Goal: Transaction & Acquisition: Purchase product/service

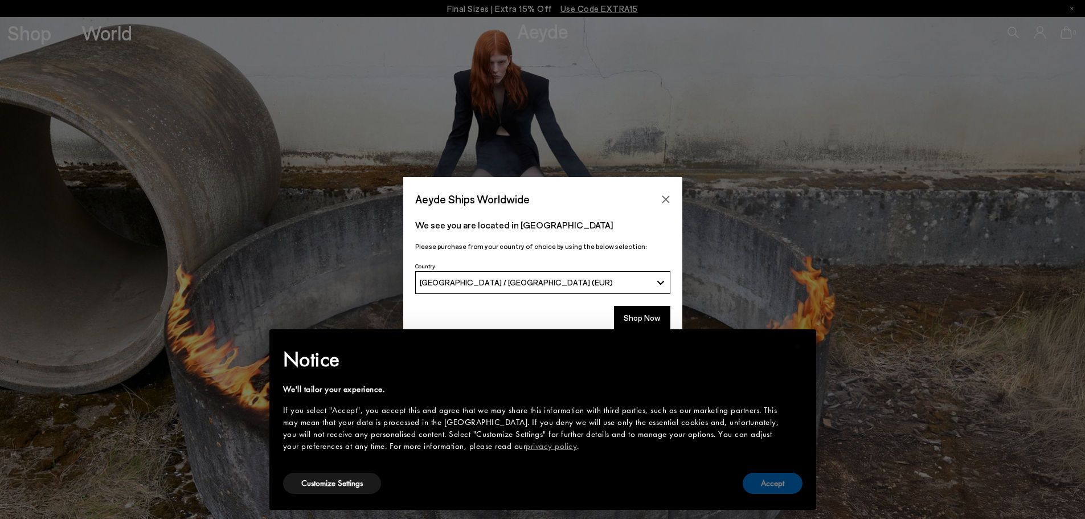
click at [777, 479] on button "Accept" at bounding box center [772, 483] width 60 height 21
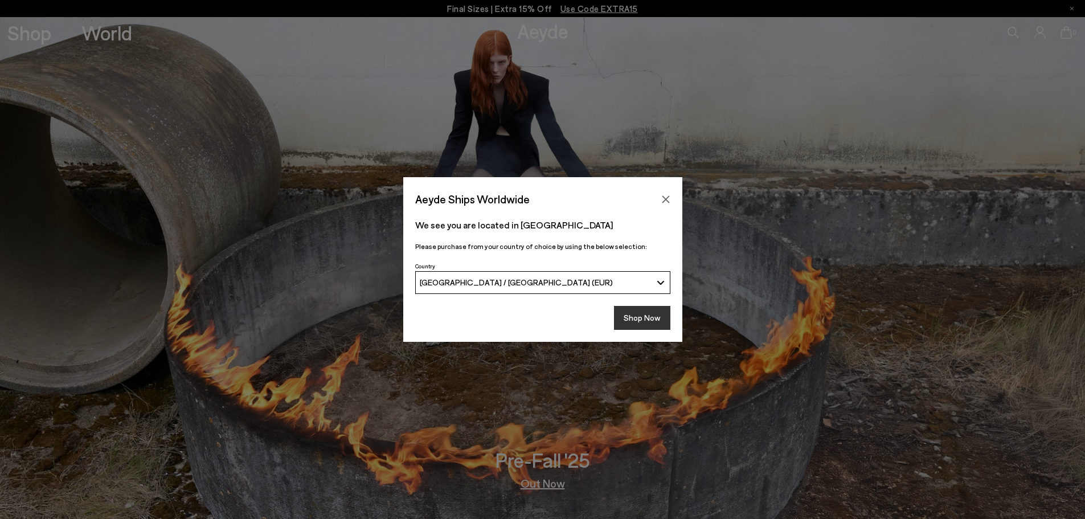
click at [648, 311] on button "Shop Now" at bounding box center [642, 318] width 56 height 24
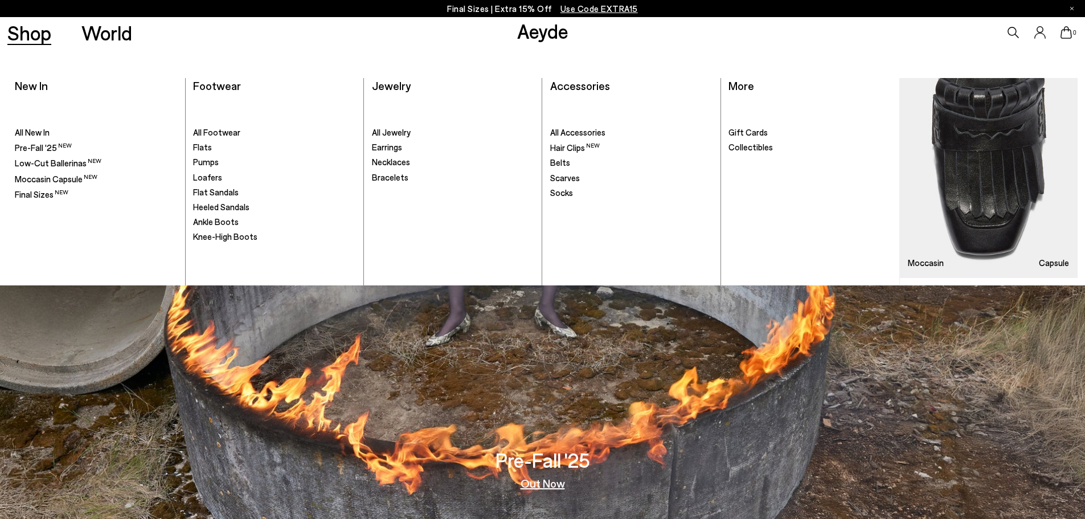
click at [14, 26] on link "Shop" at bounding box center [29, 33] width 44 height 20
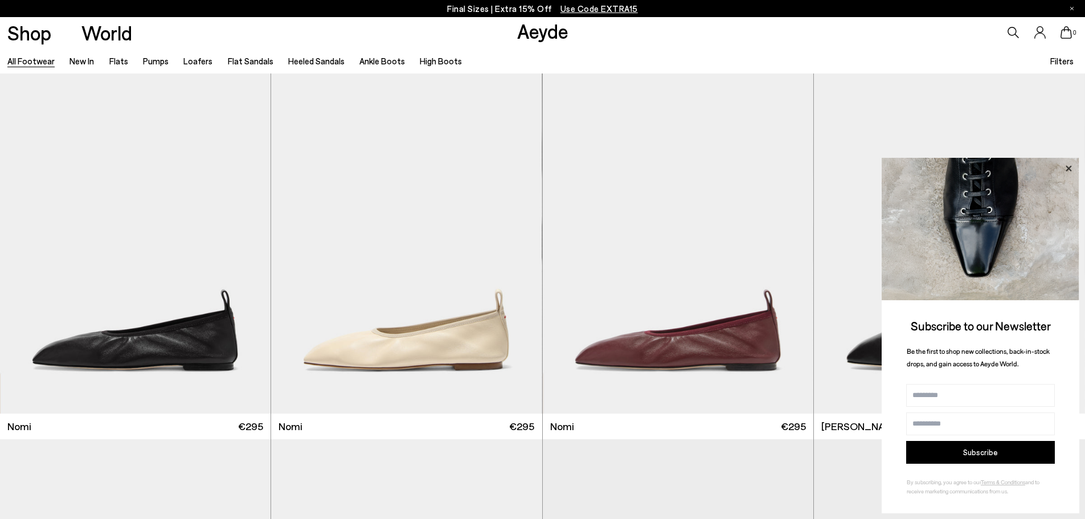
click at [1071, 164] on icon at bounding box center [1068, 168] width 15 height 15
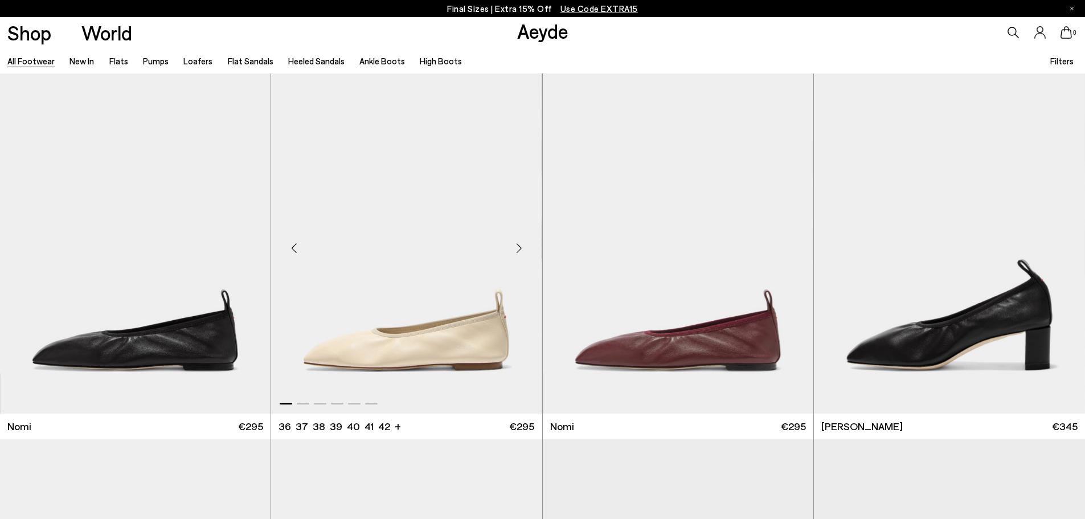
click at [521, 250] on div "Next slide" at bounding box center [519, 248] width 34 height 34
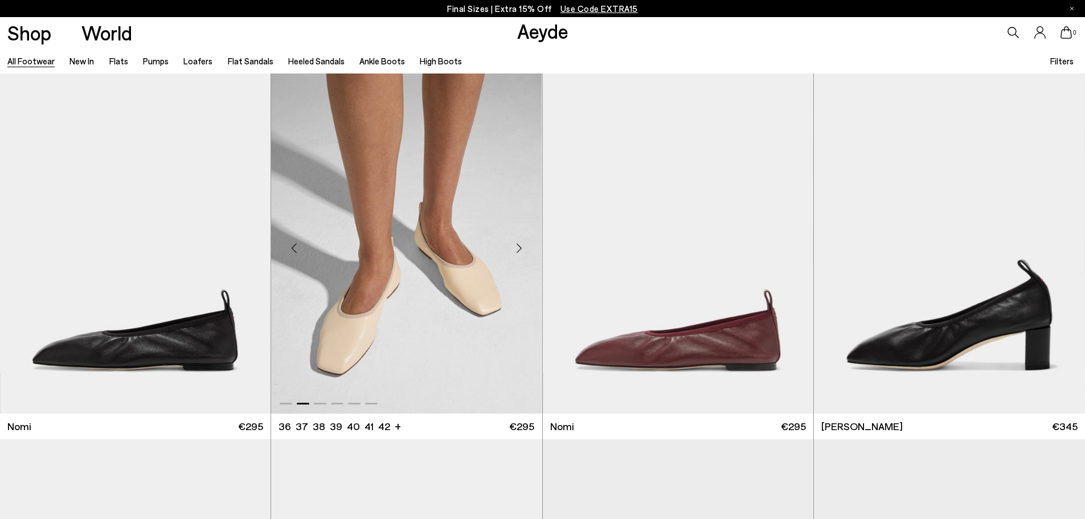
click at [521, 250] on div "Next slide" at bounding box center [519, 248] width 34 height 34
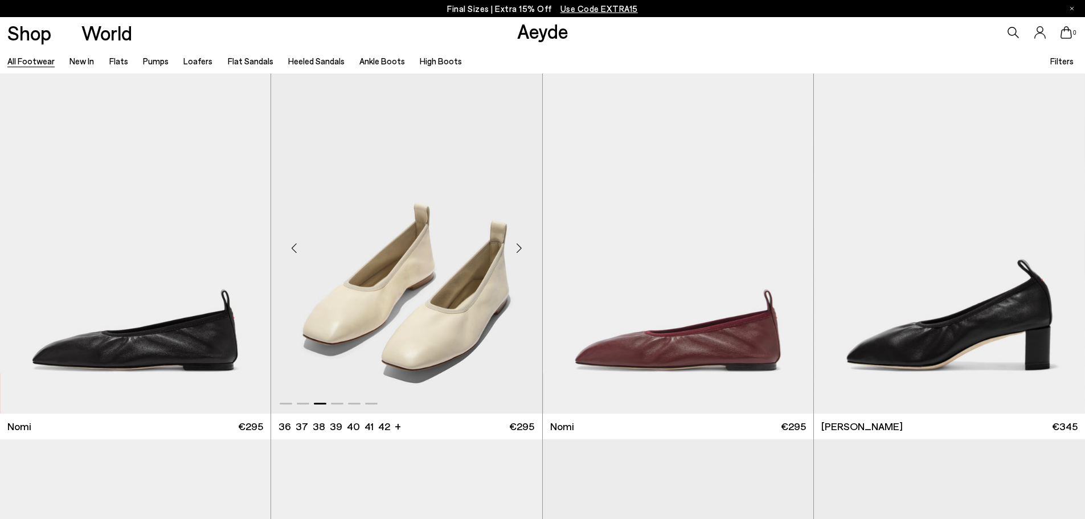
click at [521, 250] on div "Next slide" at bounding box center [519, 248] width 34 height 34
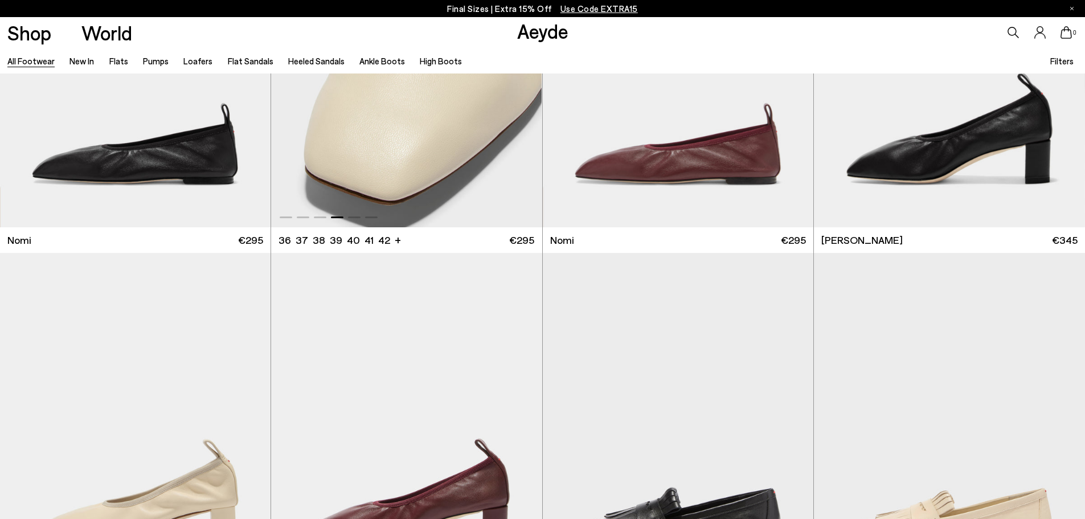
scroll to position [399, 0]
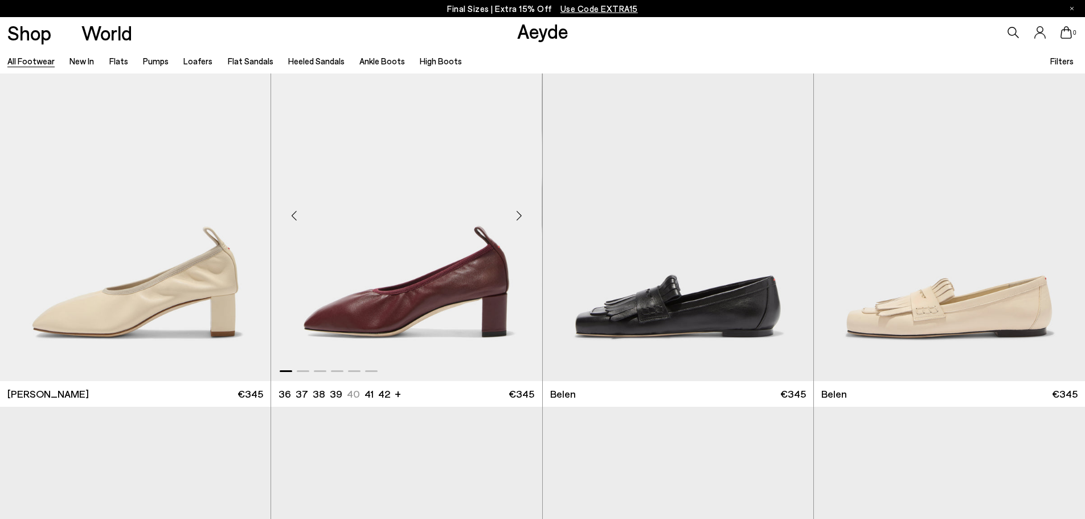
click at [516, 221] on div "Next slide" at bounding box center [519, 215] width 34 height 34
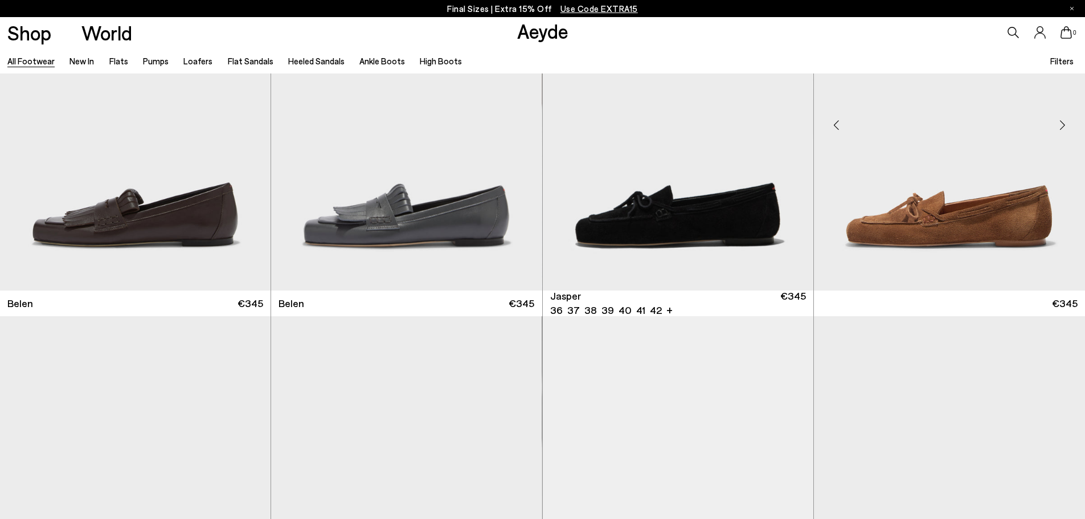
scroll to position [797, 0]
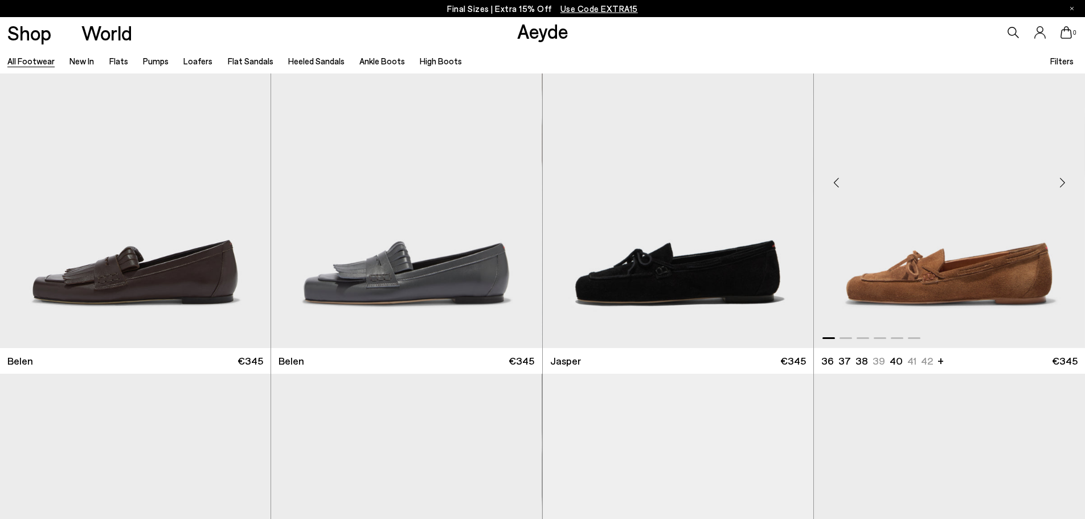
click at [1064, 182] on div "Next slide" at bounding box center [1062, 182] width 34 height 34
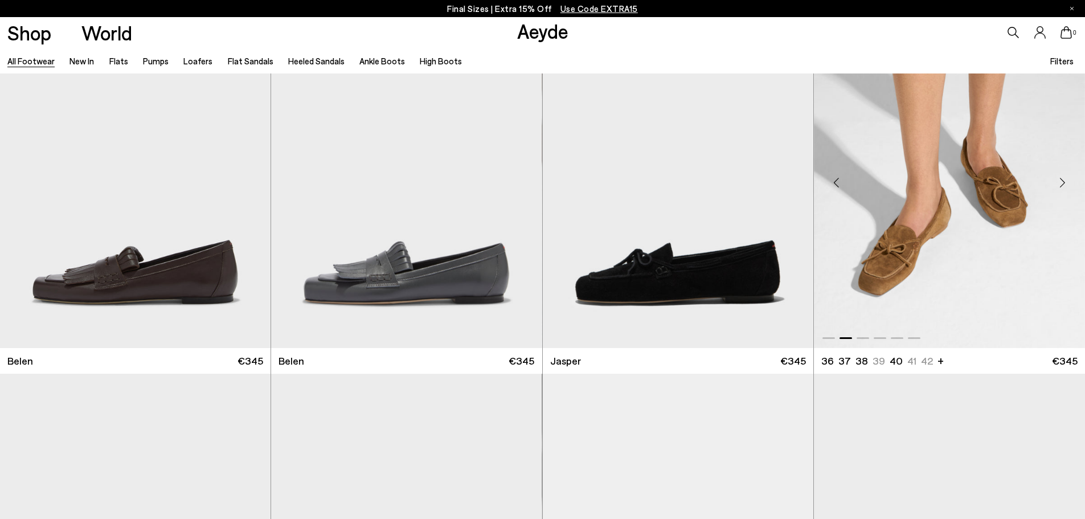
click at [1064, 182] on div "Next slide" at bounding box center [1062, 182] width 34 height 34
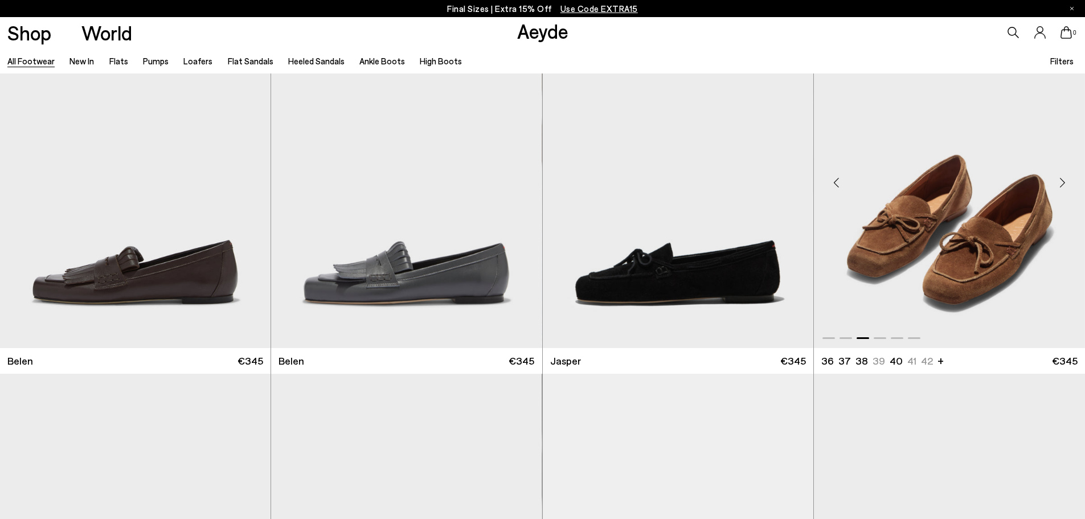
click at [1064, 182] on div "Next slide" at bounding box center [1062, 182] width 34 height 34
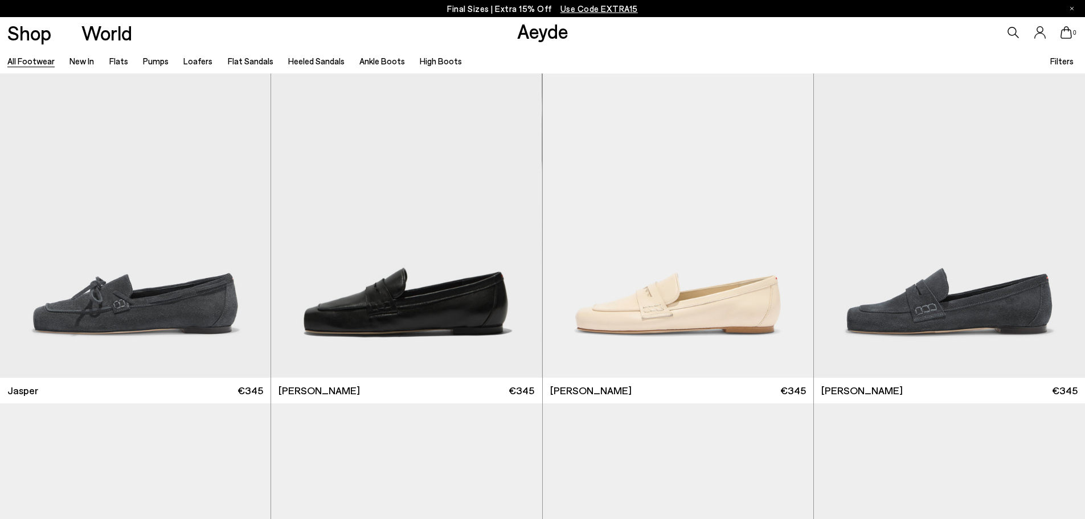
scroll to position [1139, 0]
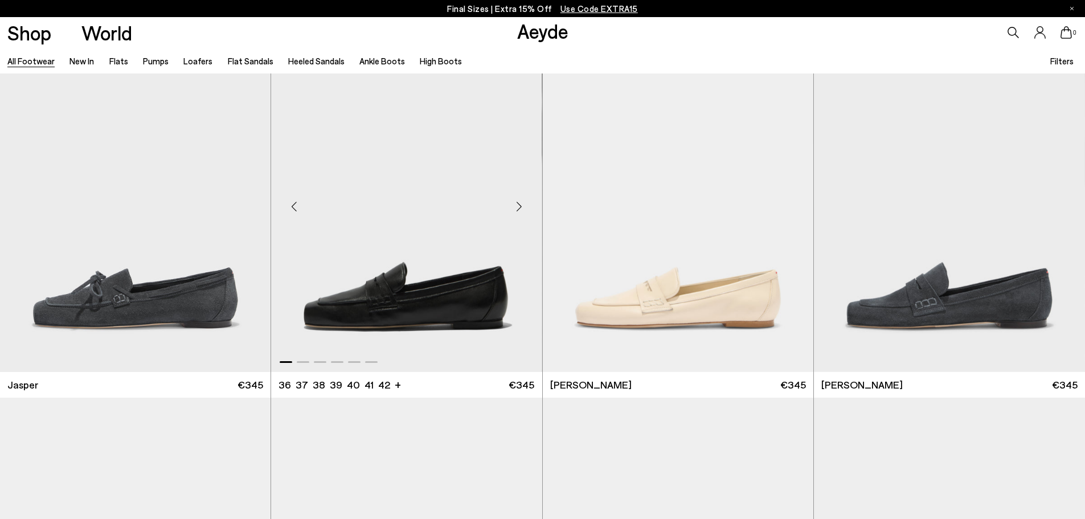
click at [522, 202] on div "Next slide" at bounding box center [519, 206] width 34 height 34
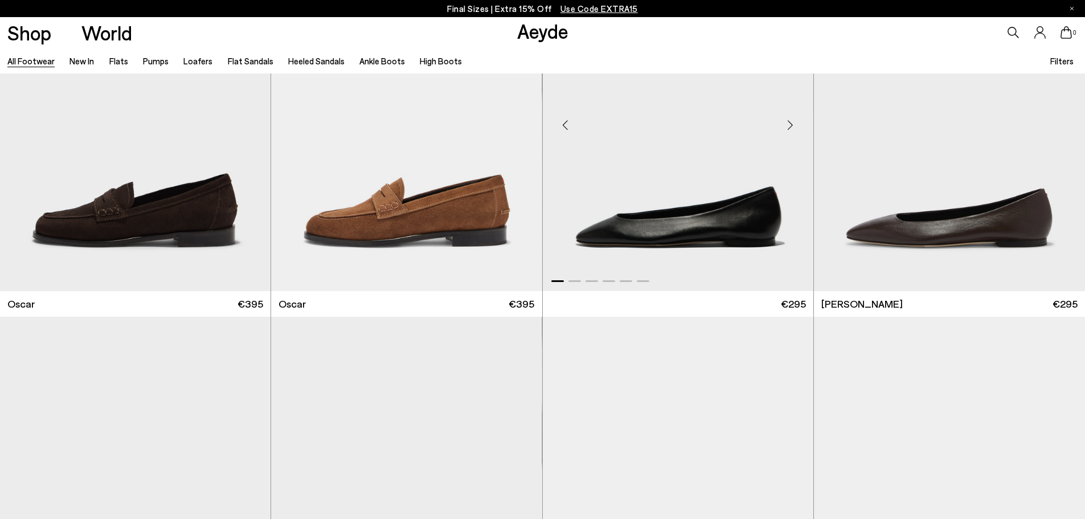
scroll to position [2676, 0]
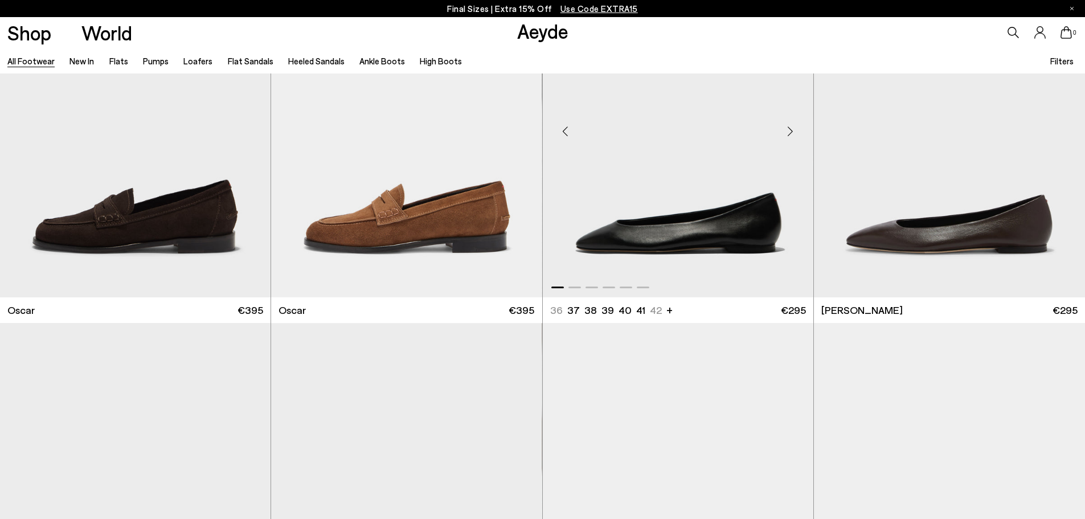
click at [795, 133] on div "Next slide" at bounding box center [790, 131] width 34 height 34
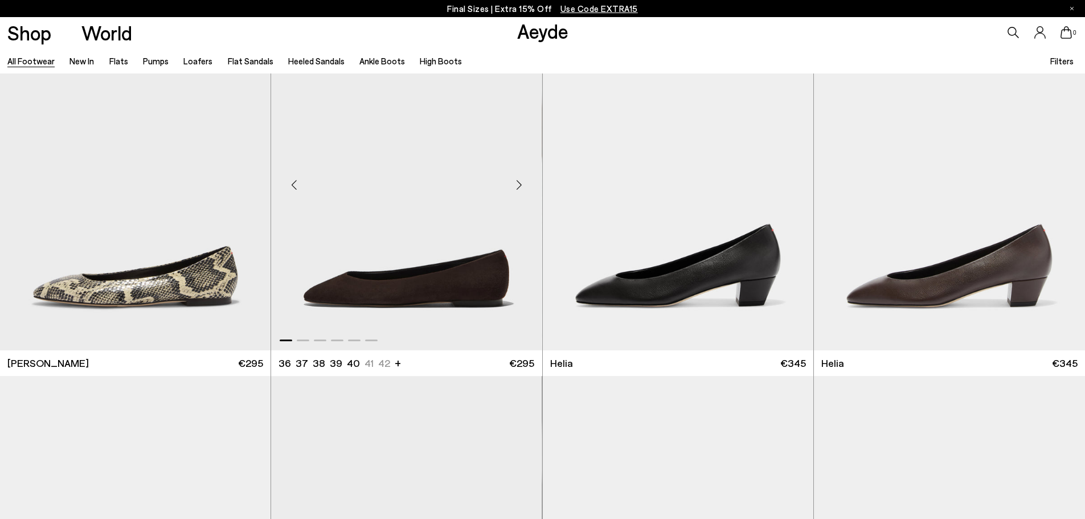
scroll to position [2961, 0]
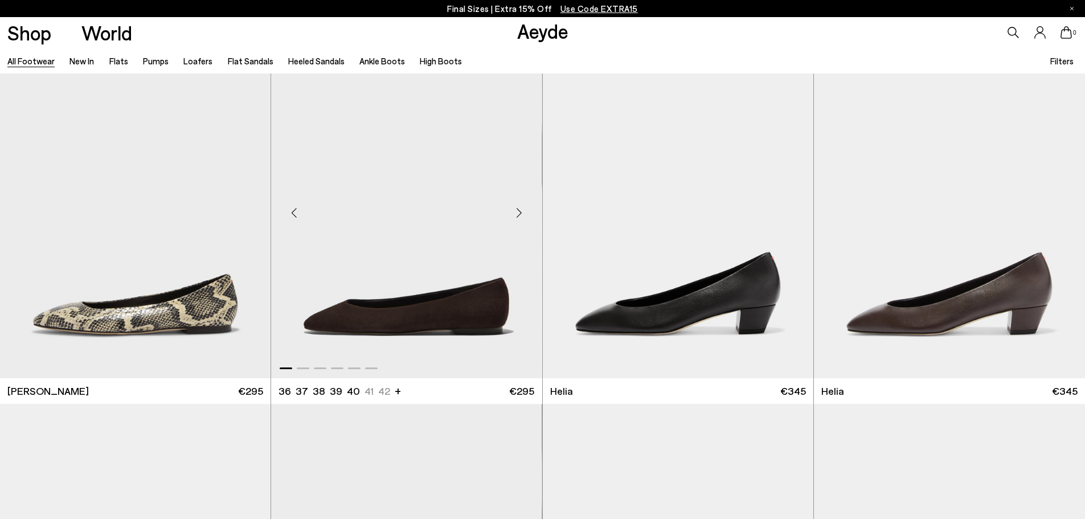
click at [518, 207] on div "Next slide" at bounding box center [519, 212] width 34 height 34
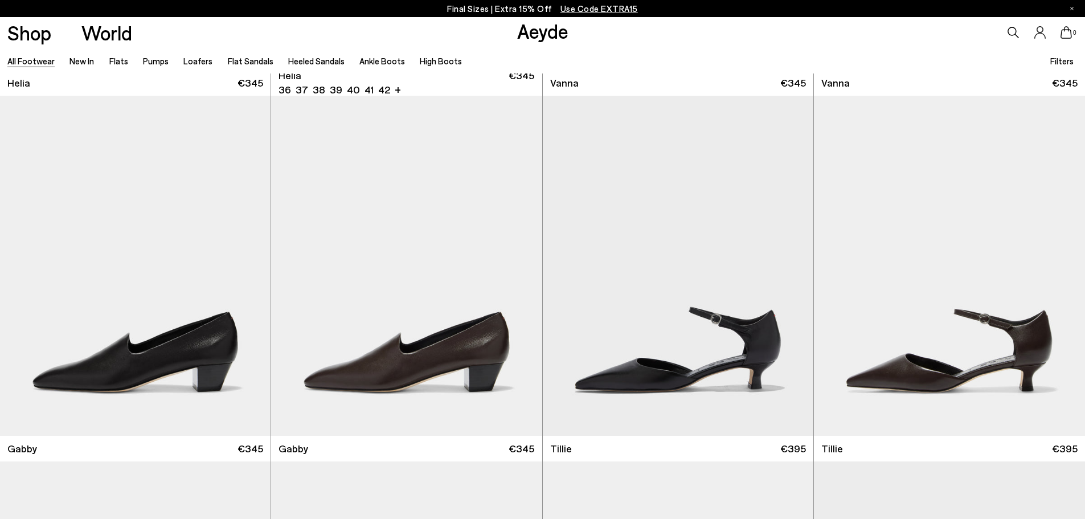
scroll to position [3644, 0]
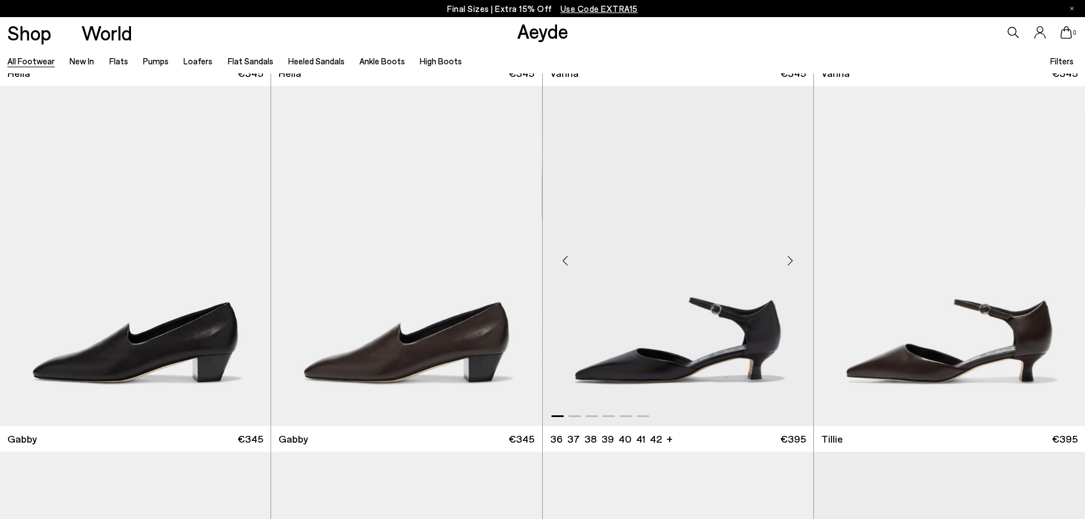
click at [789, 264] on div "Next slide" at bounding box center [790, 260] width 34 height 34
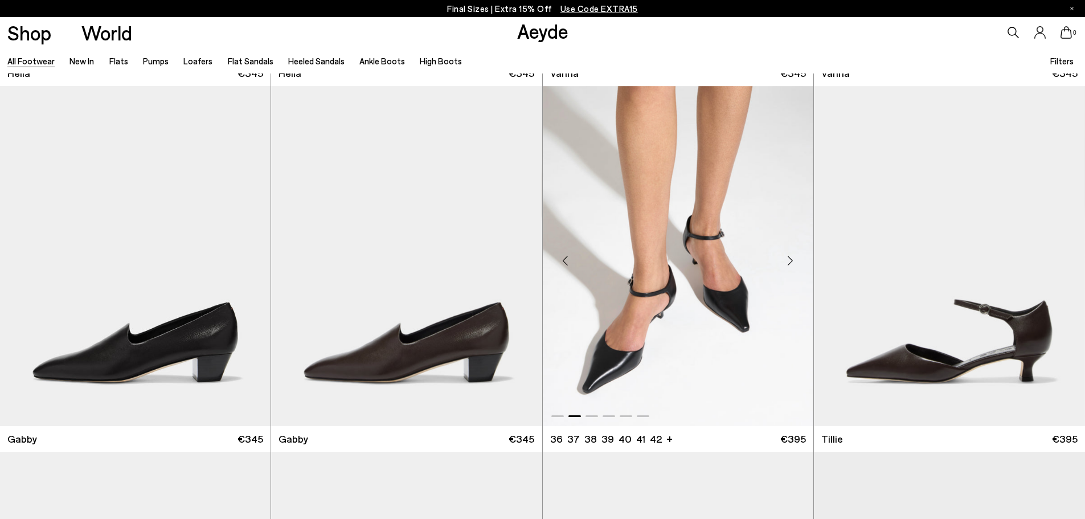
click at [791, 259] on div "Next slide" at bounding box center [790, 260] width 34 height 34
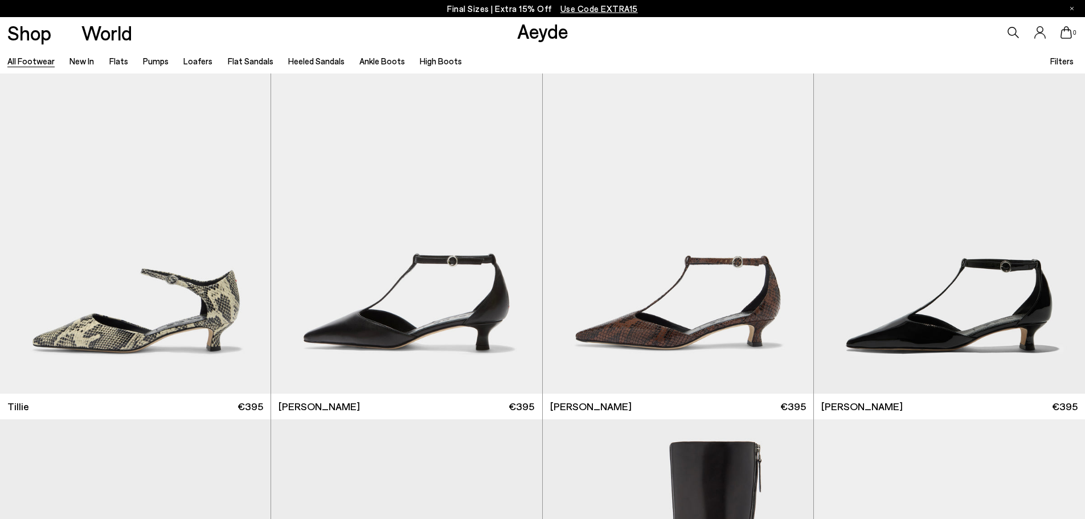
scroll to position [4042, 0]
click at [524, 221] on div "Next slide" at bounding box center [519, 228] width 34 height 34
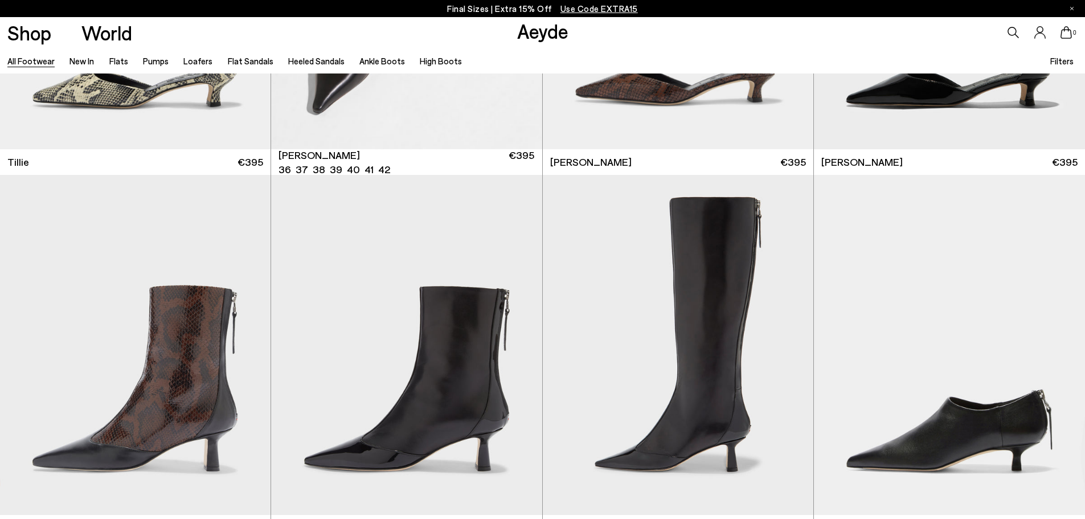
scroll to position [4384, 0]
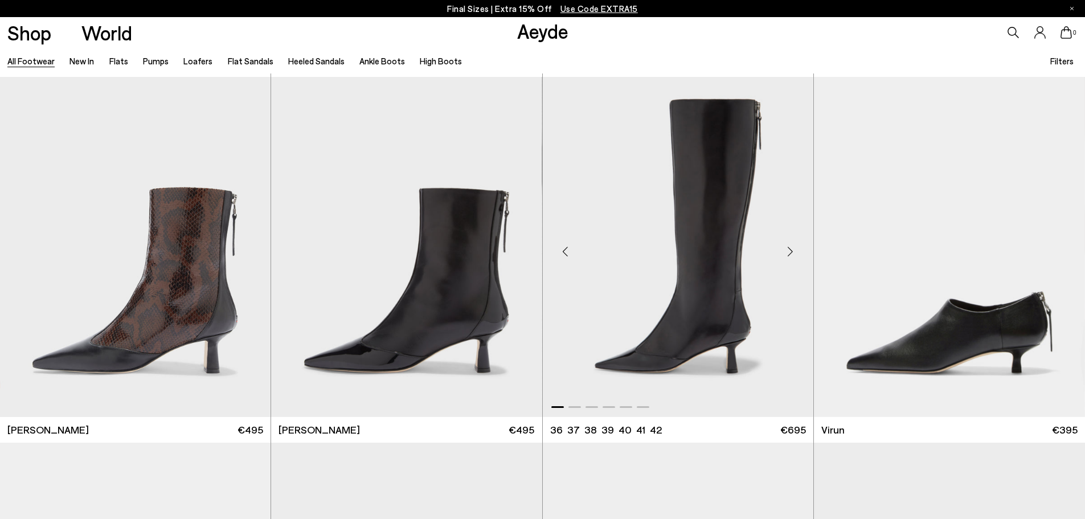
click at [798, 256] on div "Next slide" at bounding box center [790, 252] width 34 height 34
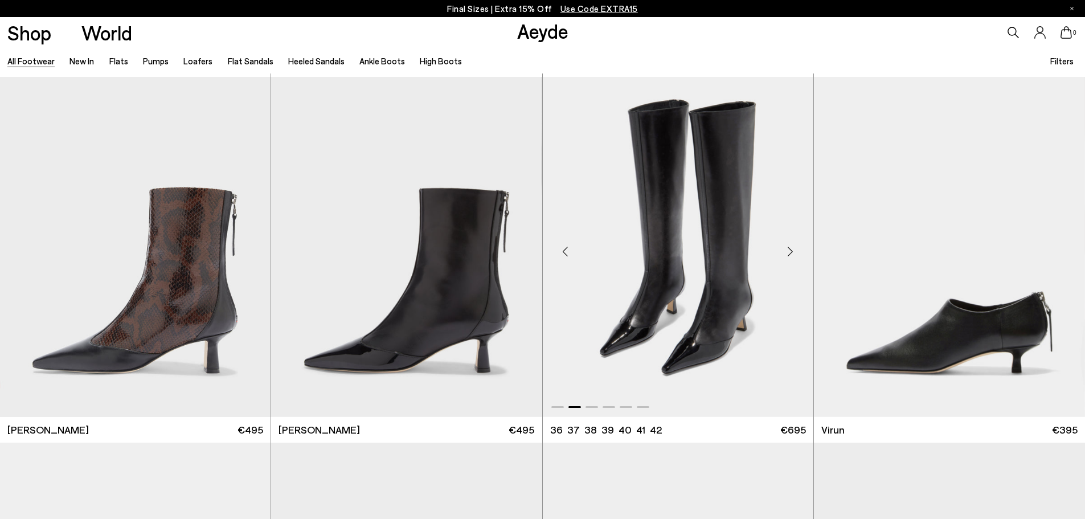
click at [798, 256] on div "Next slide" at bounding box center [790, 252] width 34 height 34
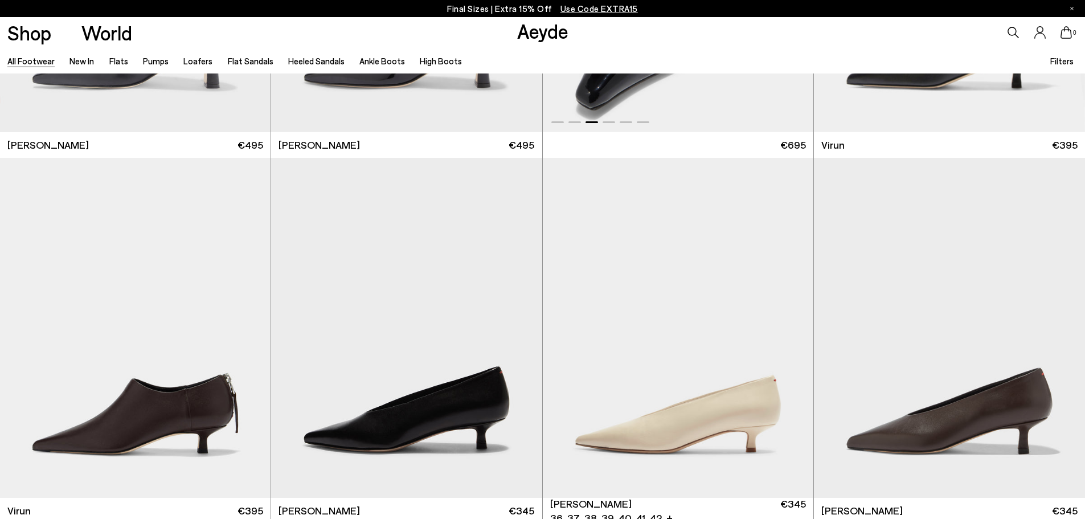
scroll to position [4782, 0]
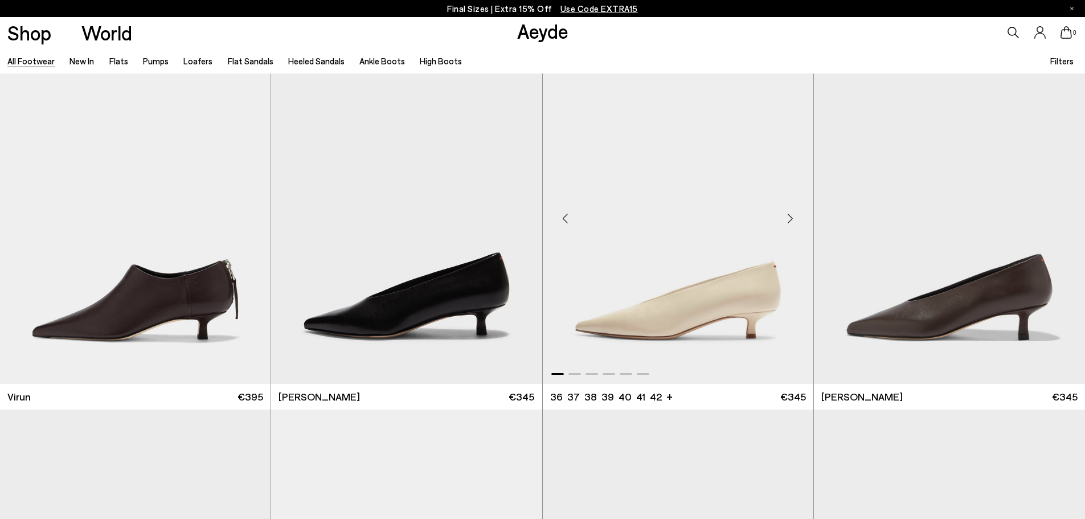
click at [780, 204] on div "Next slide" at bounding box center [790, 219] width 34 height 34
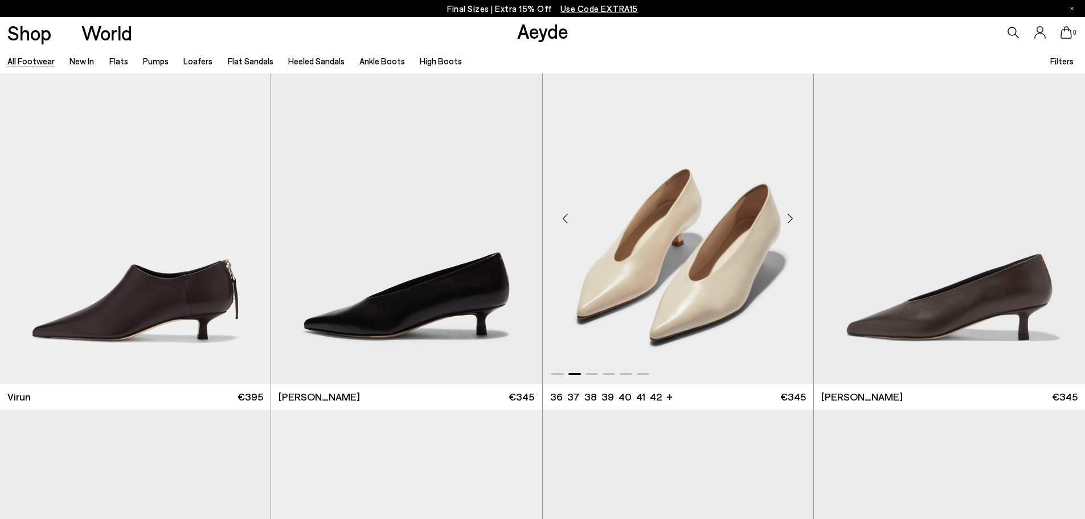
click at [780, 204] on div "Next slide" at bounding box center [790, 219] width 34 height 34
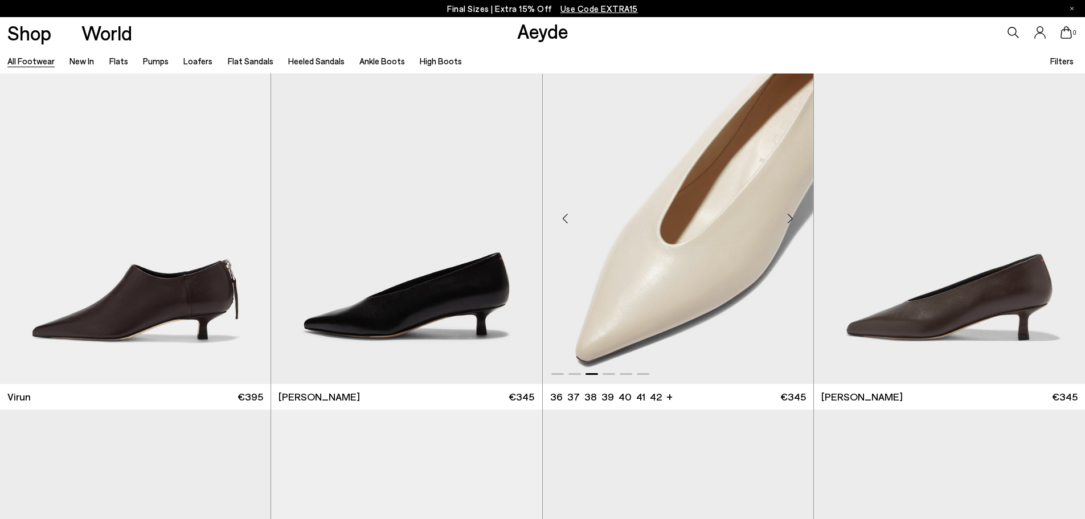
click at [780, 204] on div "Next slide" at bounding box center [790, 219] width 34 height 34
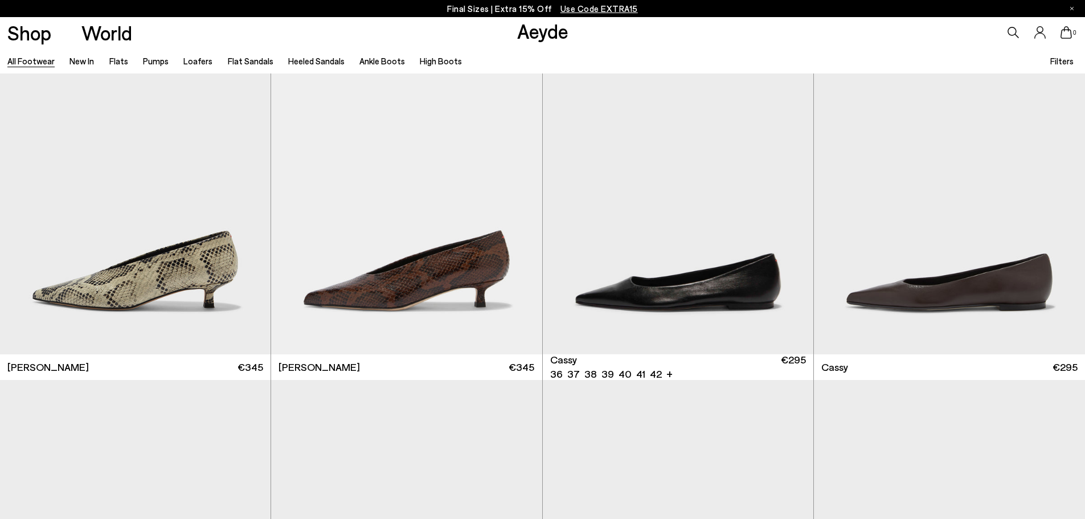
scroll to position [5181, 0]
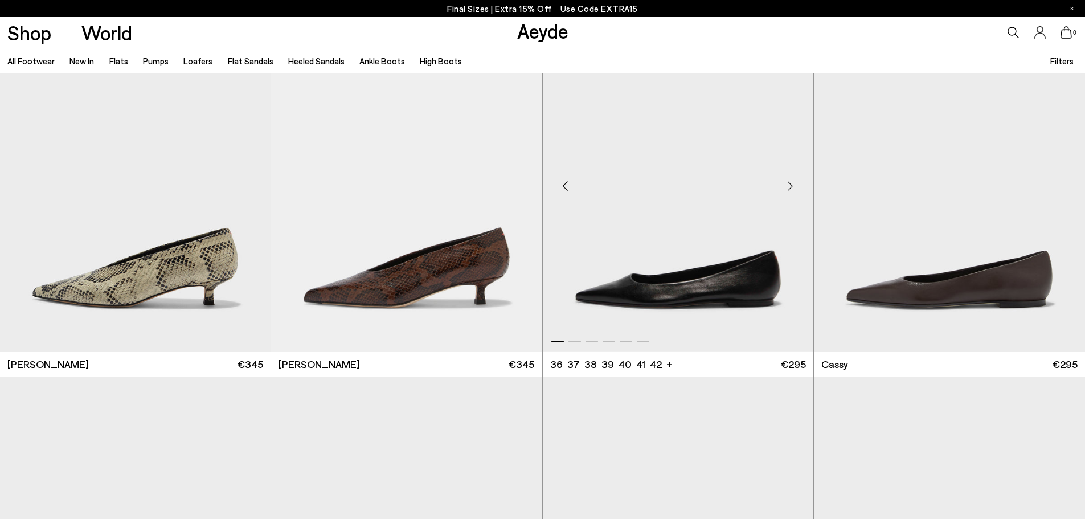
click at [787, 186] on div "Next slide" at bounding box center [790, 186] width 34 height 34
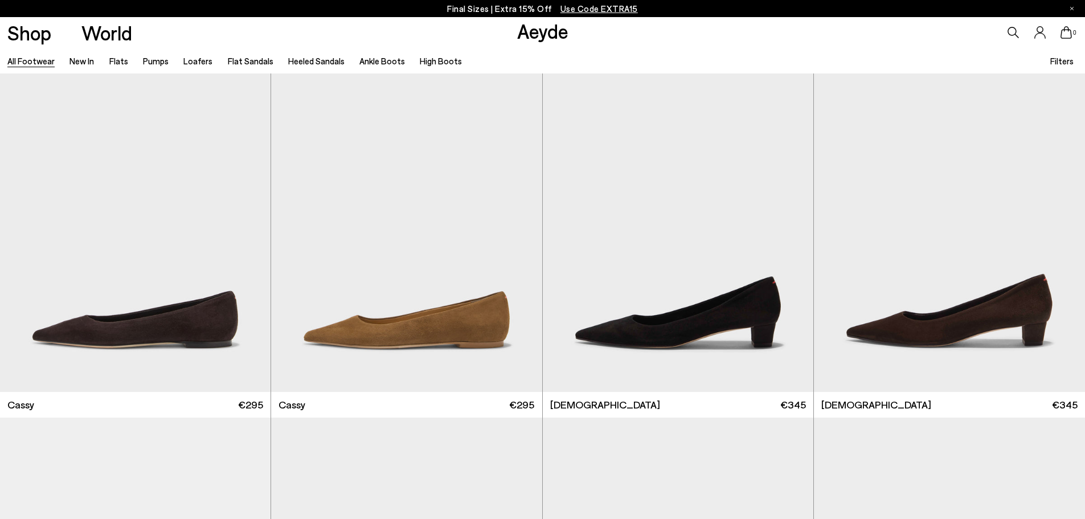
scroll to position [5523, 0]
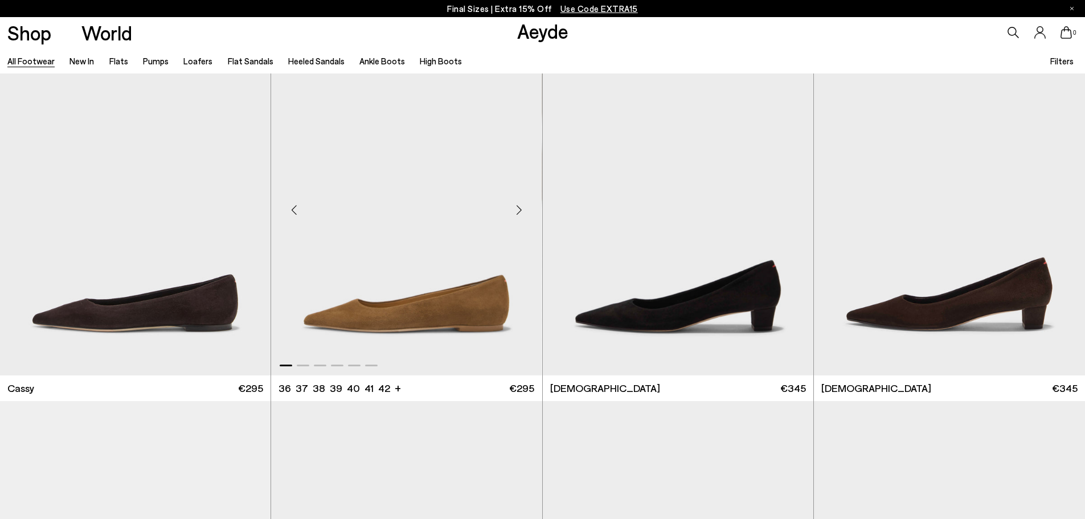
click at [524, 215] on div "Next slide" at bounding box center [519, 209] width 34 height 34
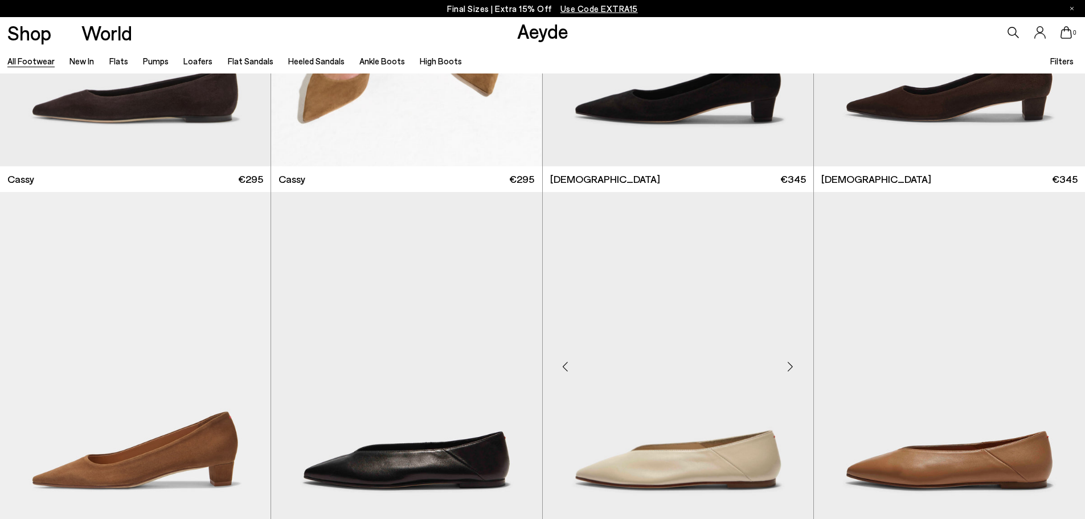
scroll to position [5864, 0]
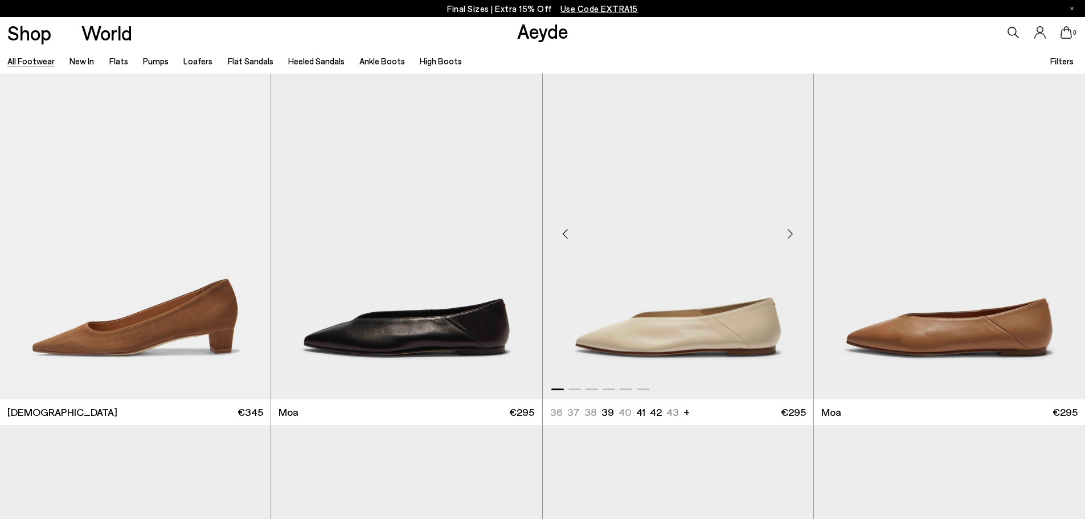
click at [792, 233] on div "Next slide" at bounding box center [790, 233] width 34 height 34
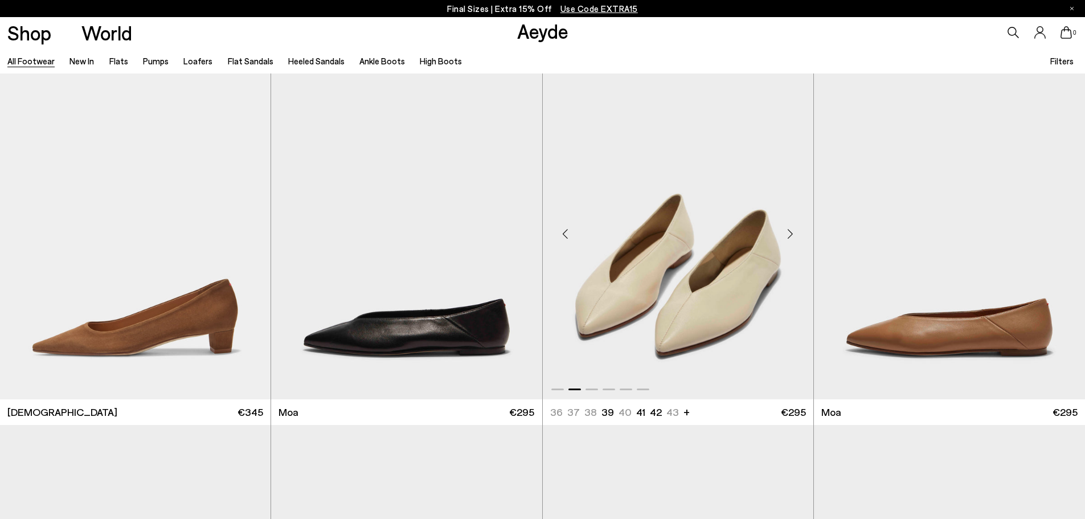
click at [792, 233] on div "Next slide" at bounding box center [790, 233] width 34 height 34
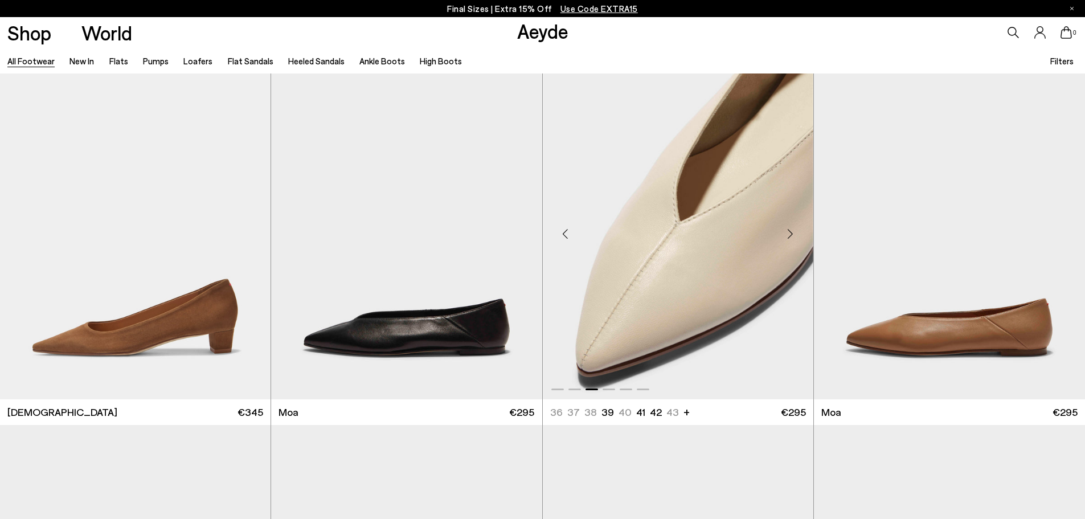
click at [792, 233] on div "Next slide" at bounding box center [790, 233] width 34 height 34
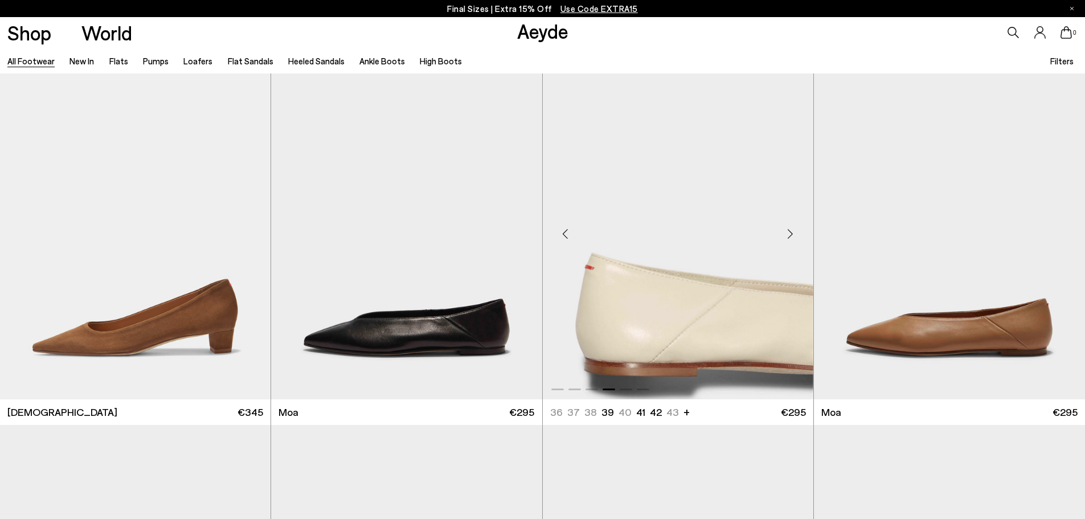
click at [792, 233] on div "Next slide" at bounding box center [790, 233] width 34 height 34
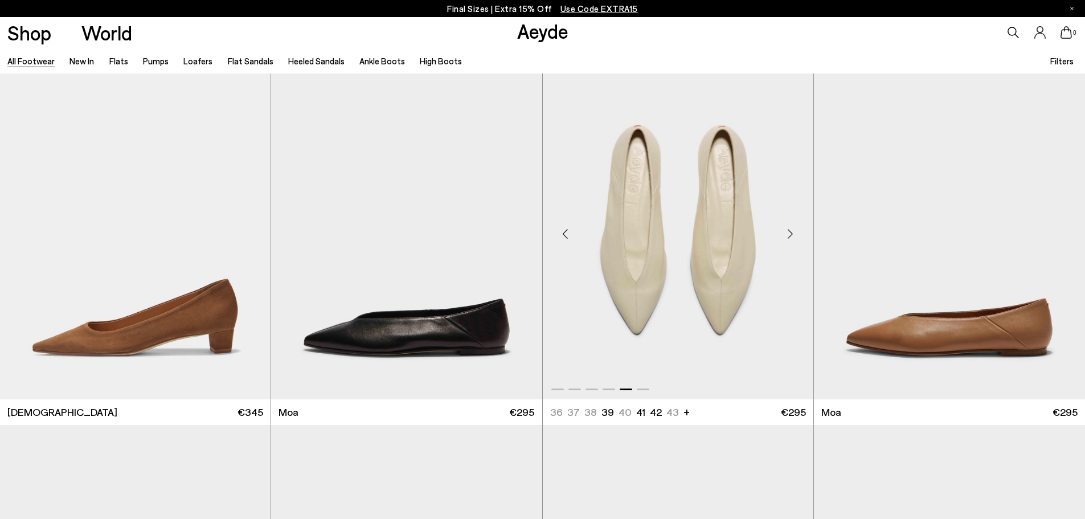
click at [792, 233] on div "Next slide" at bounding box center [790, 233] width 34 height 34
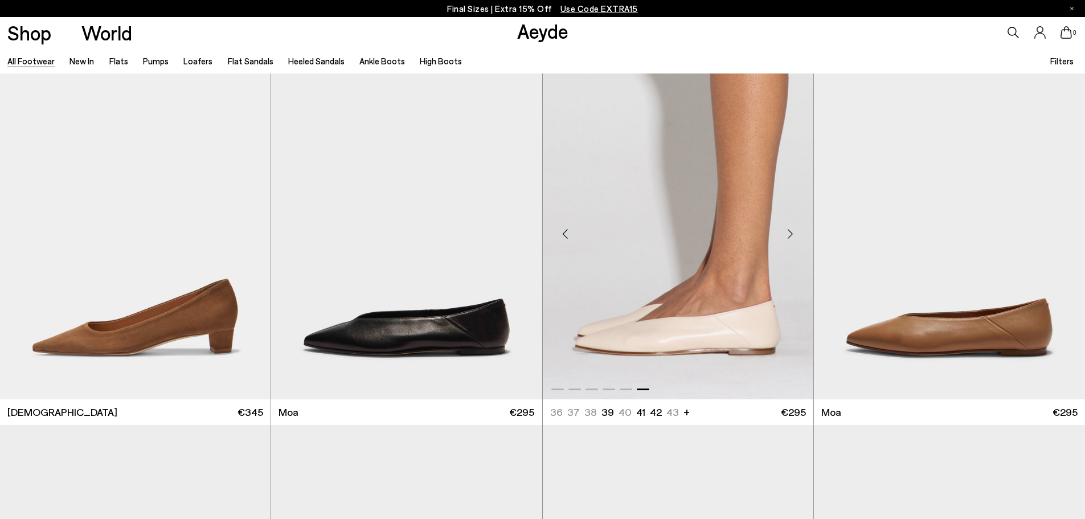
click at [792, 233] on div "Next slide" at bounding box center [790, 233] width 34 height 34
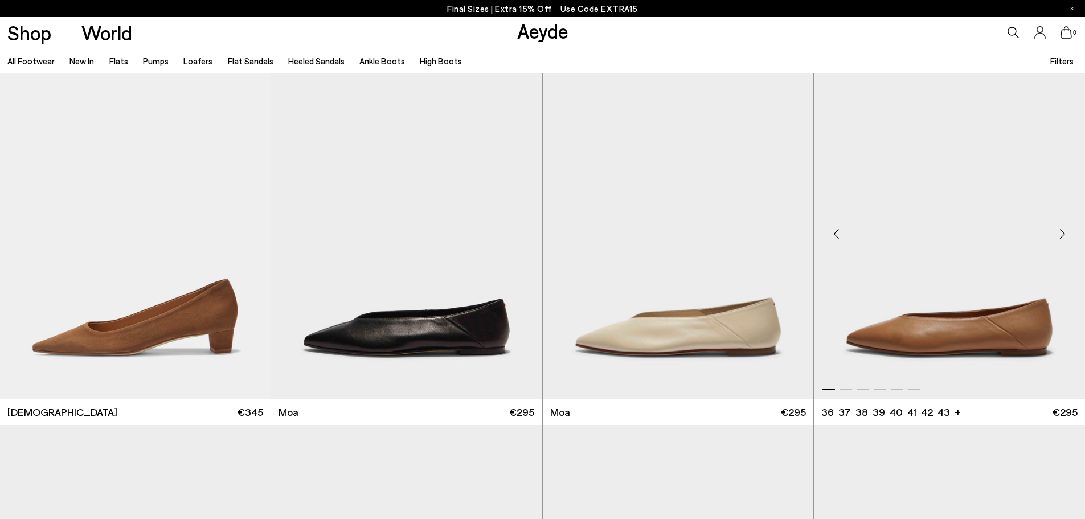
click at [1061, 234] on div "Next slide" at bounding box center [1062, 233] width 34 height 34
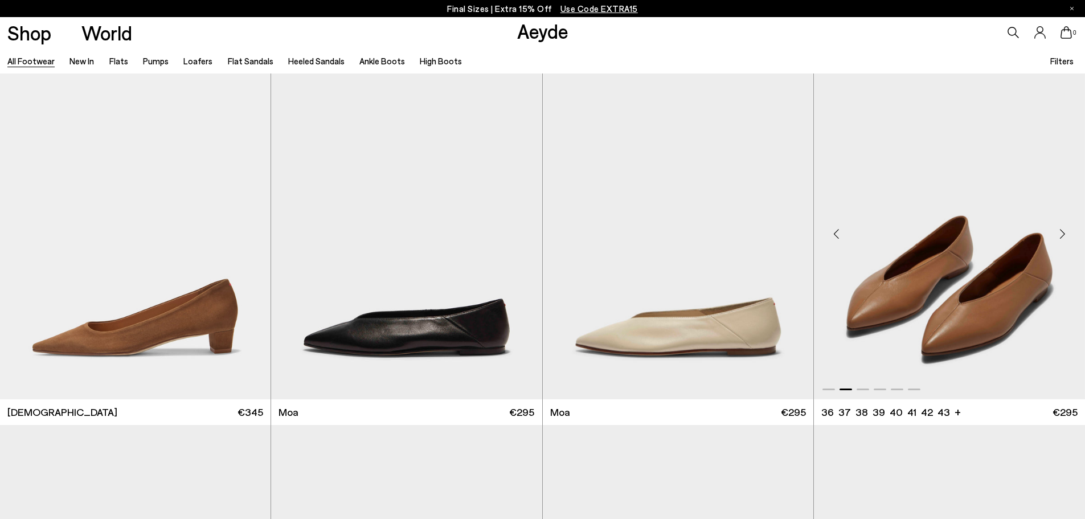
click at [1061, 234] on div "Next slide" at bounding box center [1062, 233] width 34 height 34
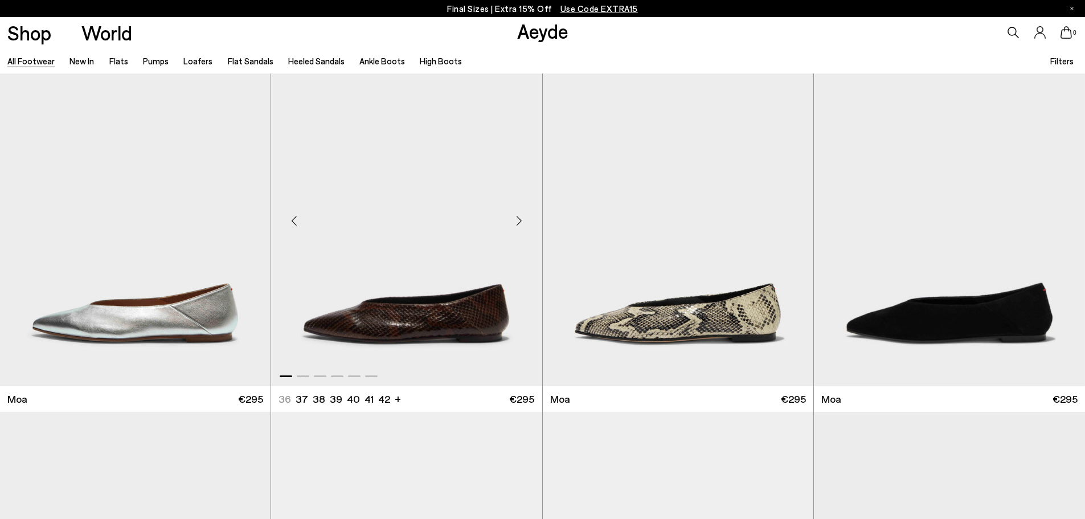
scroll to position [6263, 0]
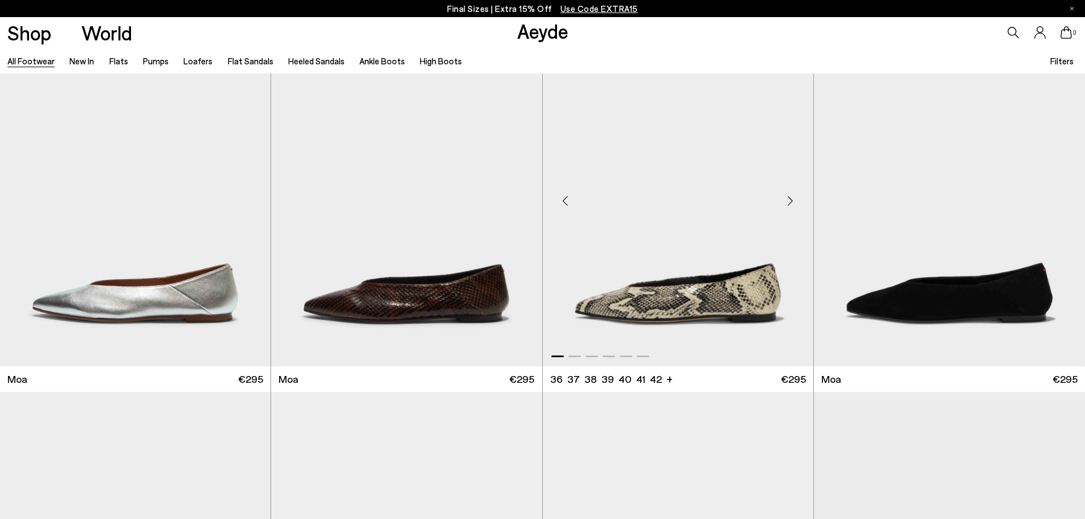
click at [790, 204] on div "Next slide" at bounding box center [790, 201] width 34 height 34
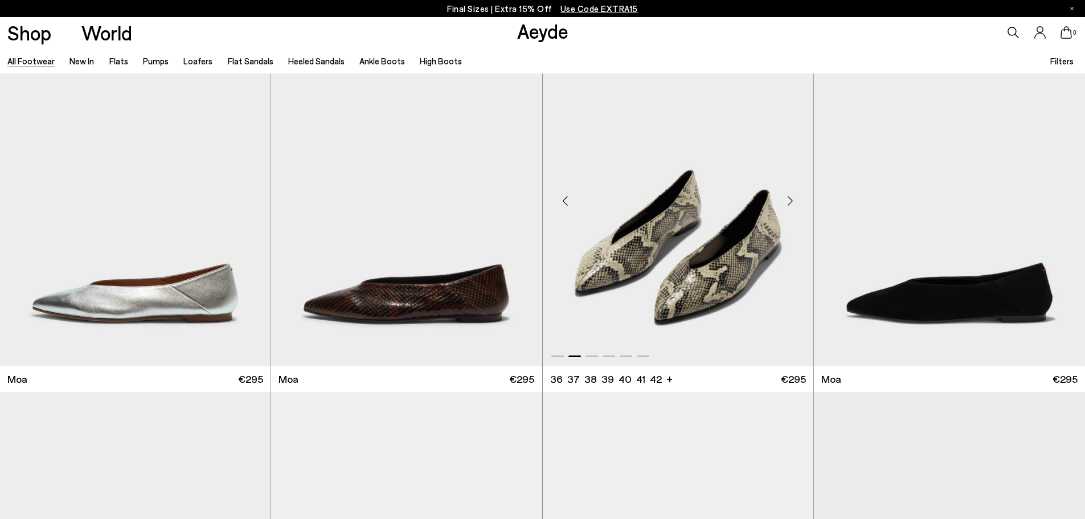
click at [790, 204] on div "Next slide" at bounding box center [790, 201] width 34 height 34
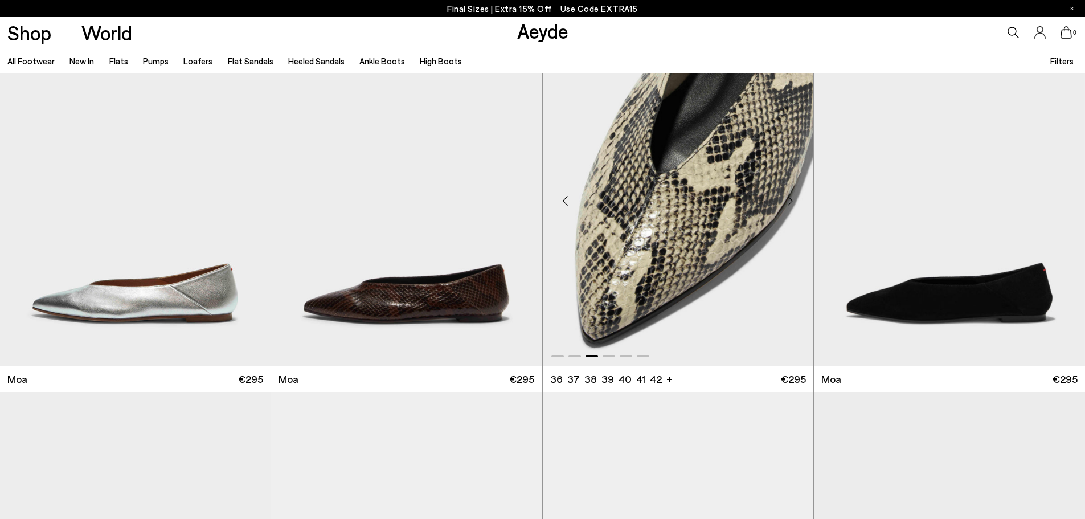
click at [790, 204] on div "Next slide" at bounding box center [790, 201] width 34 height 34
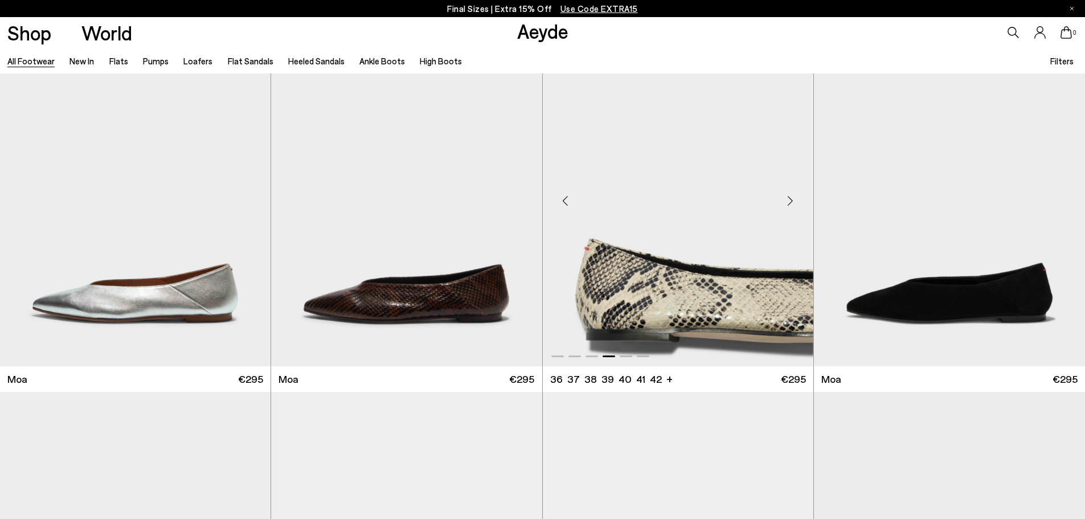
click at [790, 204] on div "Next slide" at bounding box center [790, 201] width 34 height 34
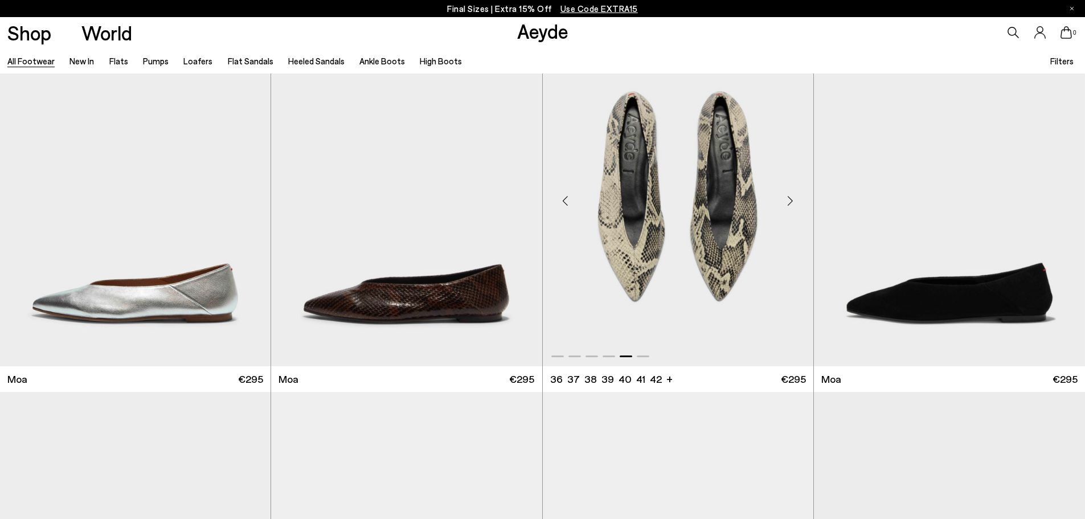
click at [790, 204] on div "Next slide" at bounding box center [790, 201] width 34 height 34
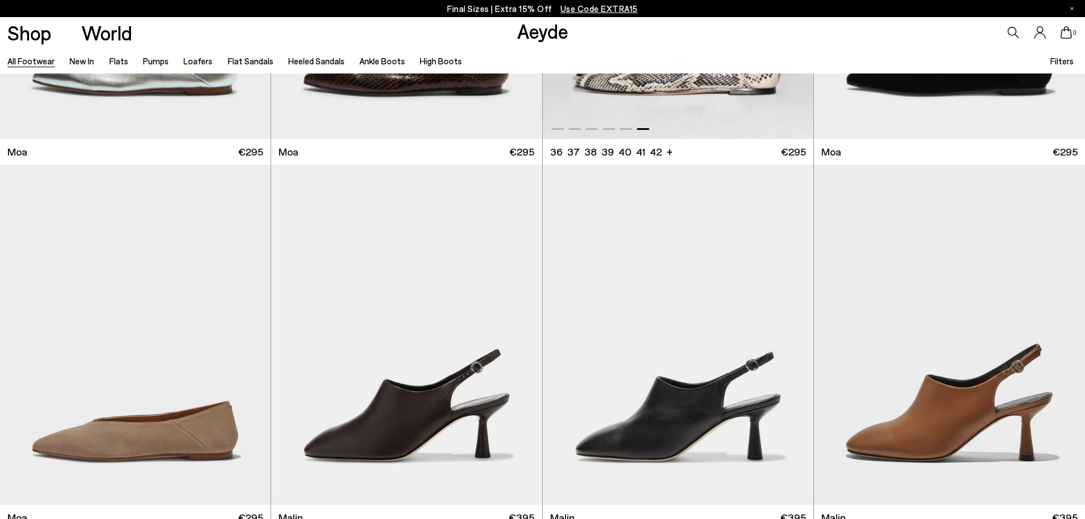
scroll to position [6661, 0]
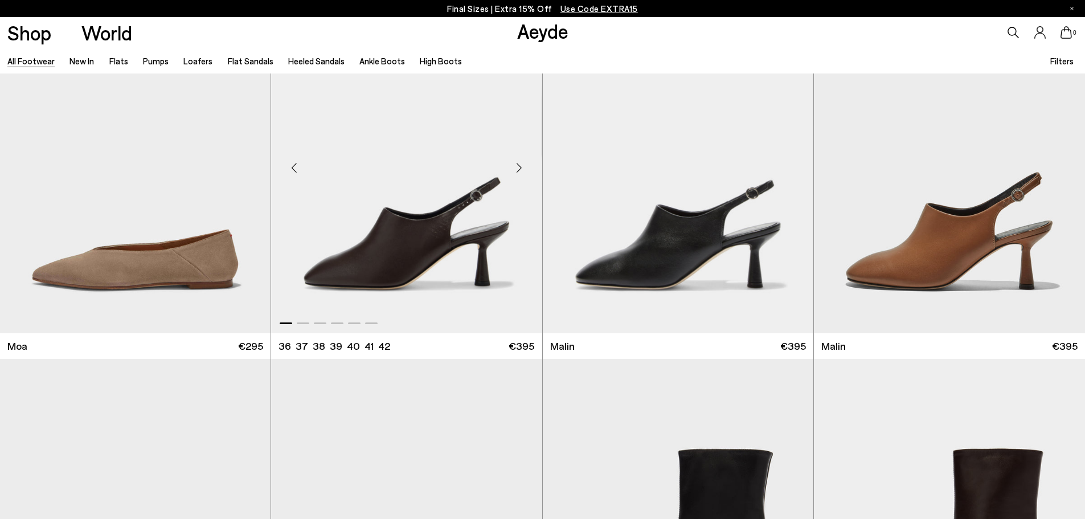
click at [519, 165] on div "Next slide" at bounding box center [519, 168] width 34 height 34
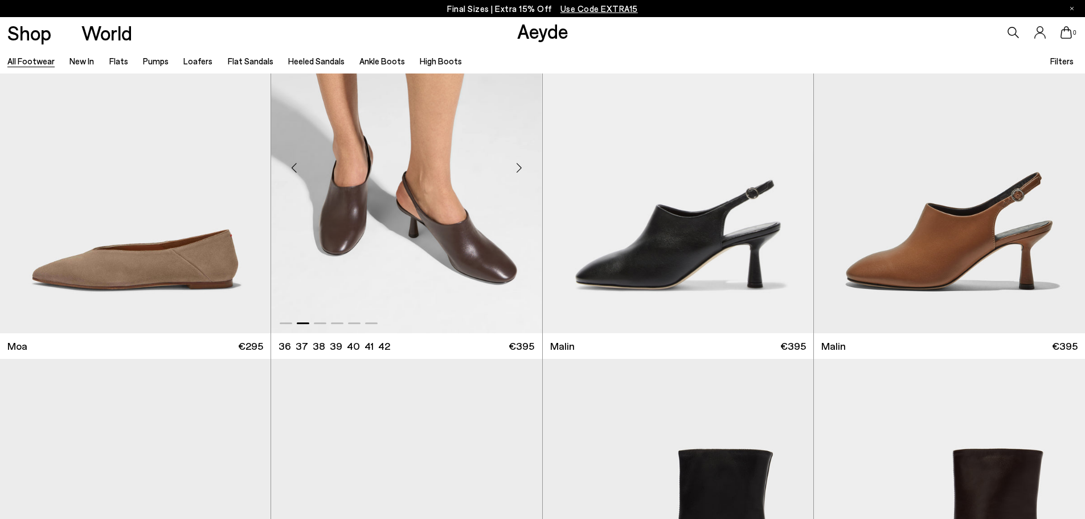
click at [519, 165] on div "Next slide" at bounding box center [519, 168] width 34 height 34
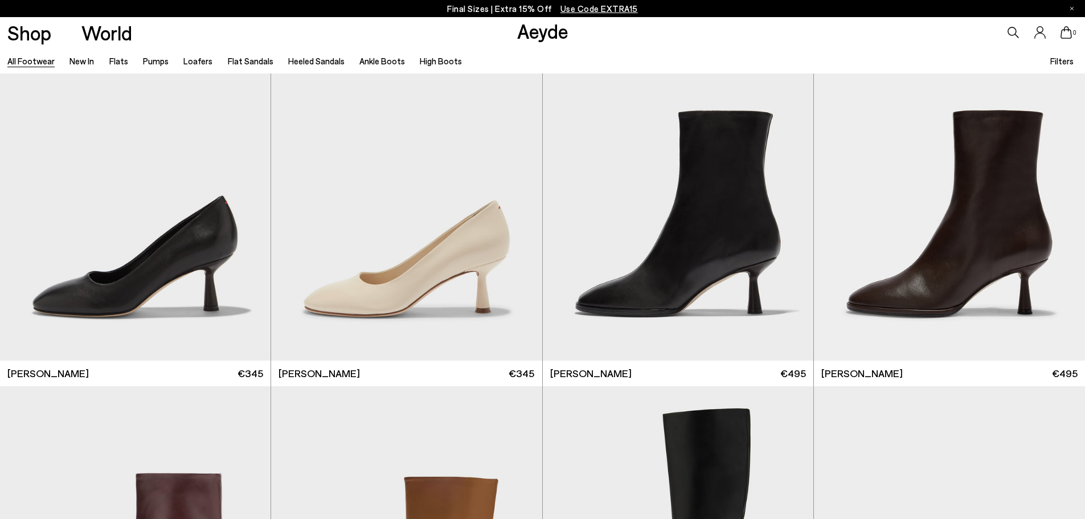
scroll to position [7003, 0]
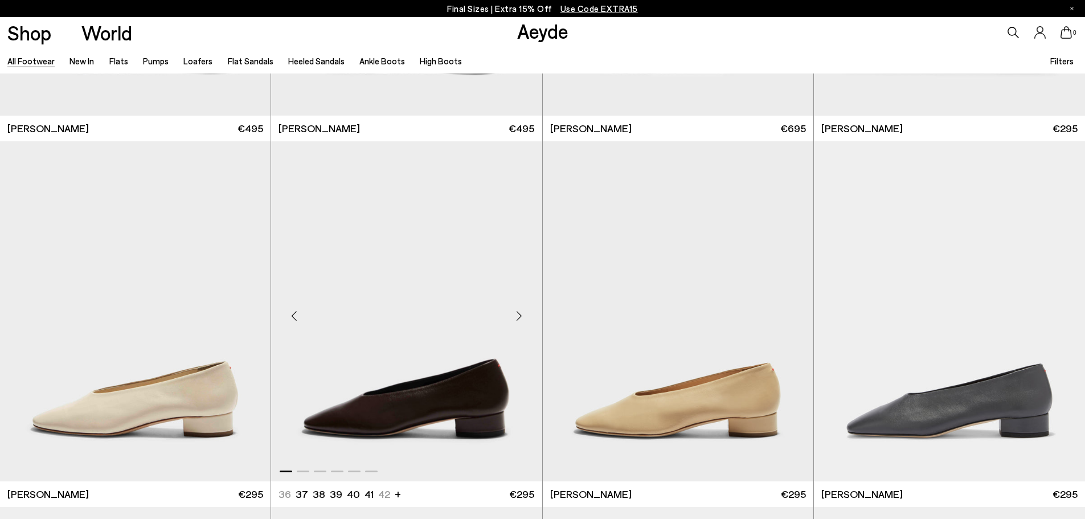
scroll to position [7686, 0]
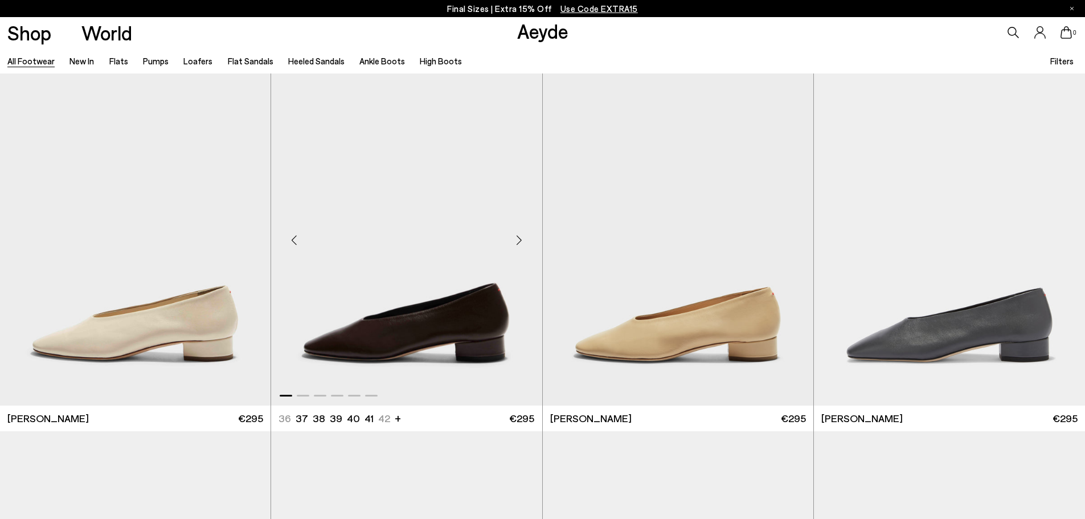
click at [519, 239] on div "Next slide" at bounding box center [519, 240] width 34 height 34
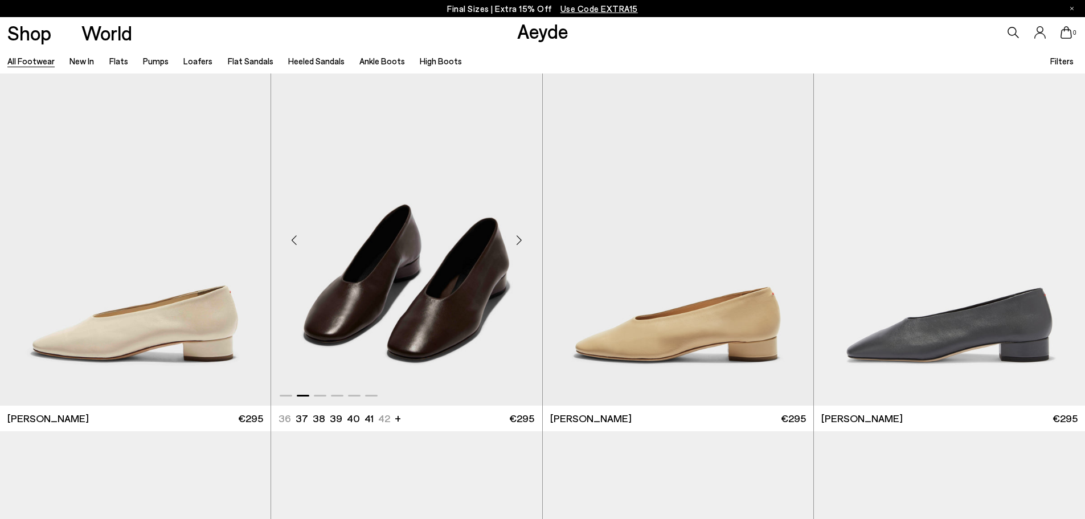
click at [519, 239] on div "Next slide" at bounding box center [519, 240] width 34 height 34
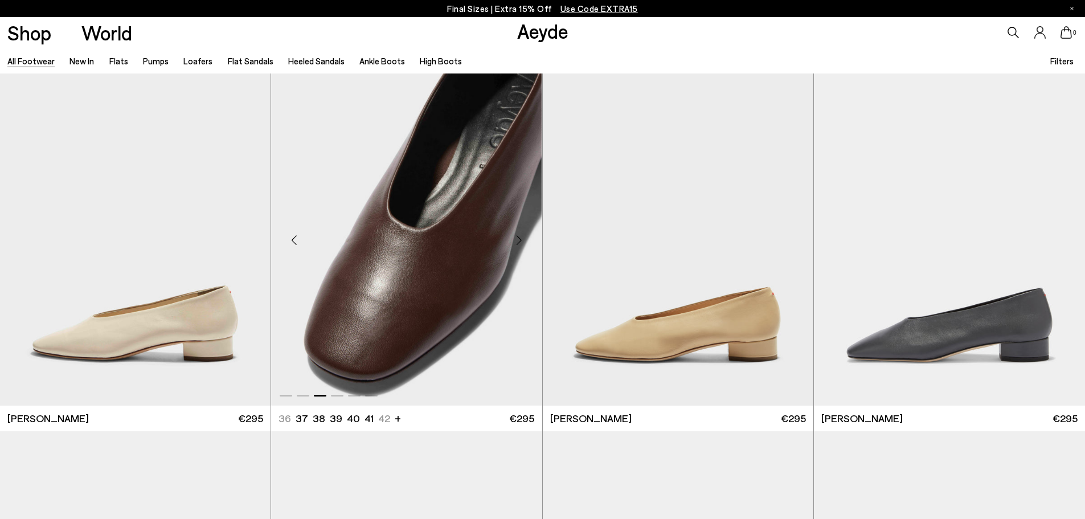
click at [519, 239] on div "Next slide" at bounding box center [519, 240] width 34 height 34
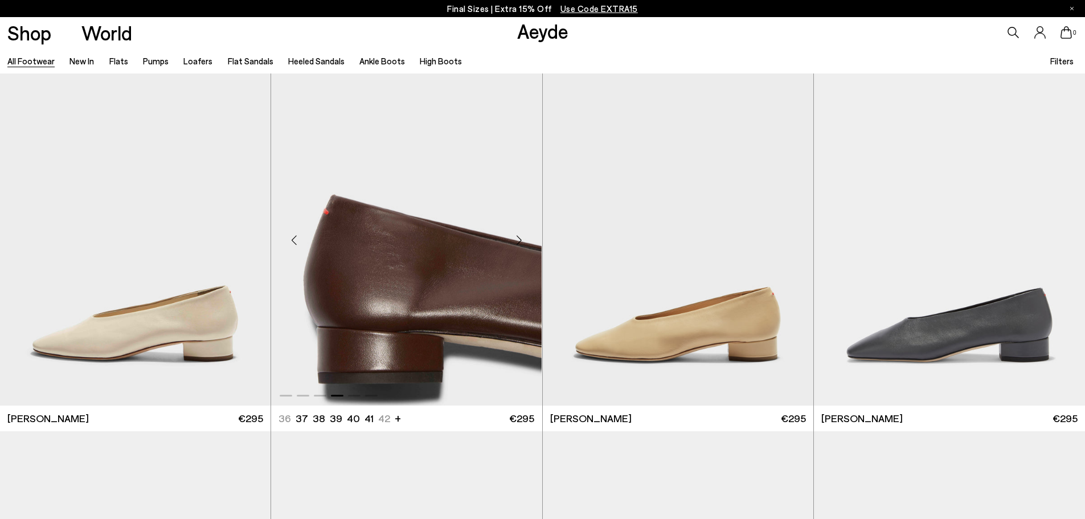
click at [519, 239] on div "Next slide" at bounding box center [519, 240] width 34 height 34
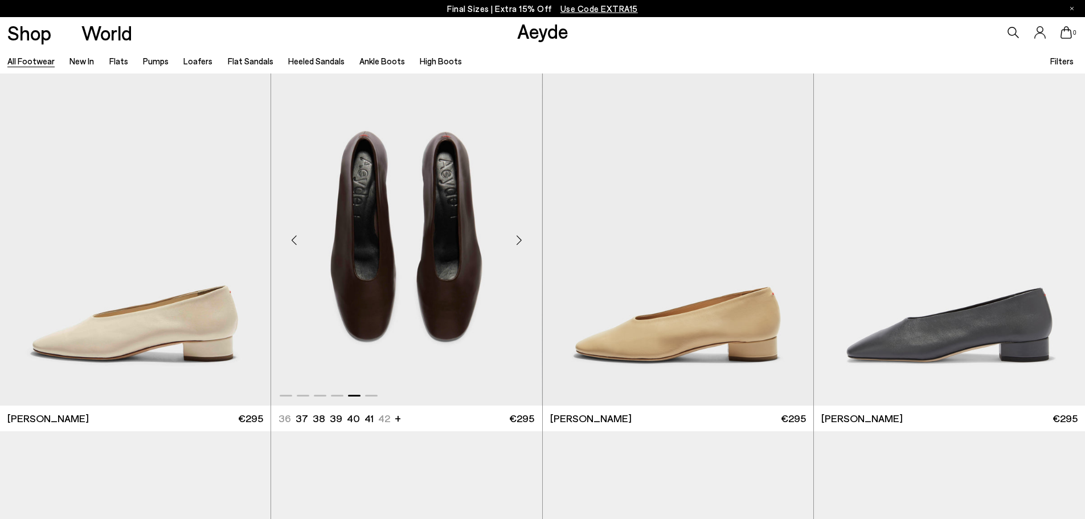
click at [519, 239] on div "Next slide" at bounding box center [519, 240] width 34 height 34
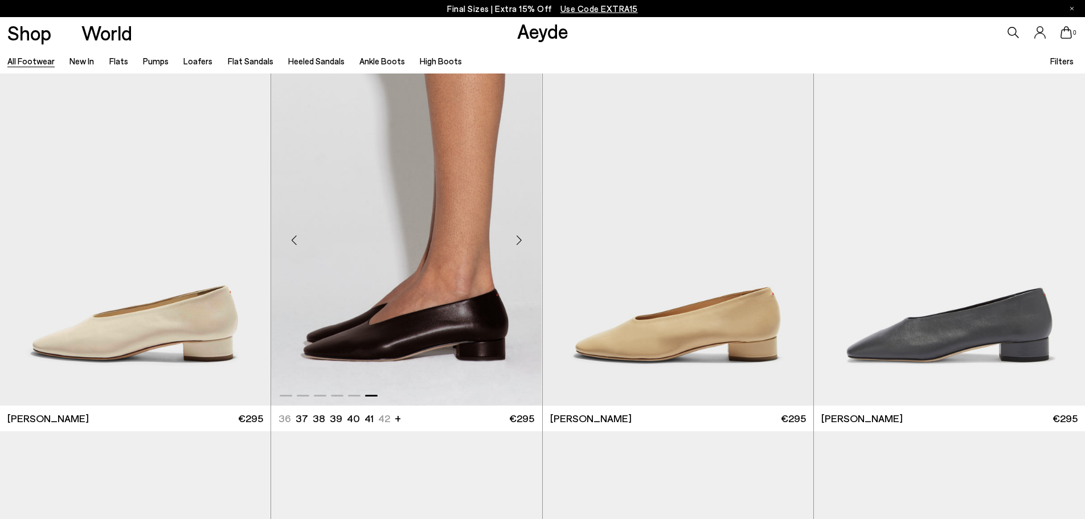
click at [519, 239] on div "Next slide" at bounding box center [519, 240] width 34 height 34
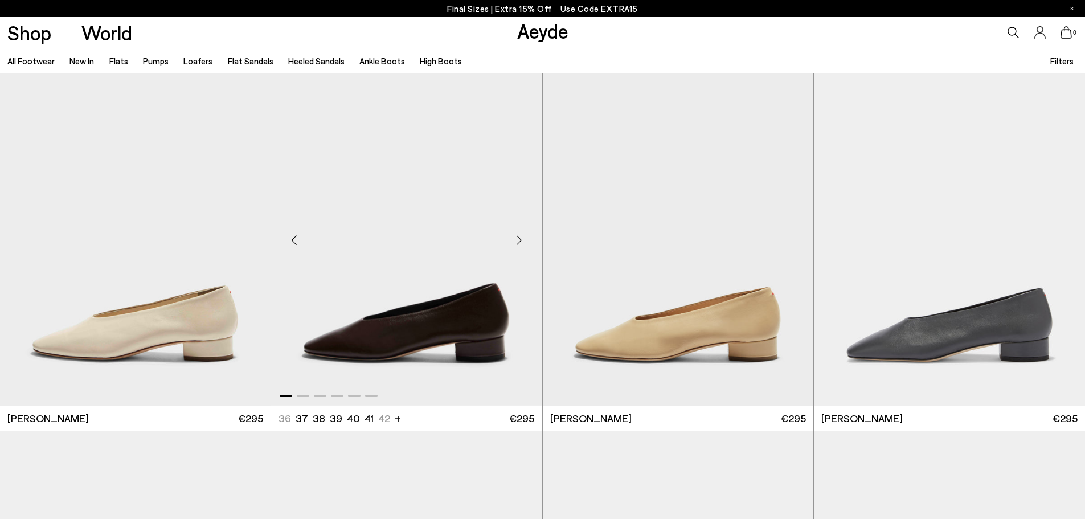
scroll to position [8028, 0]
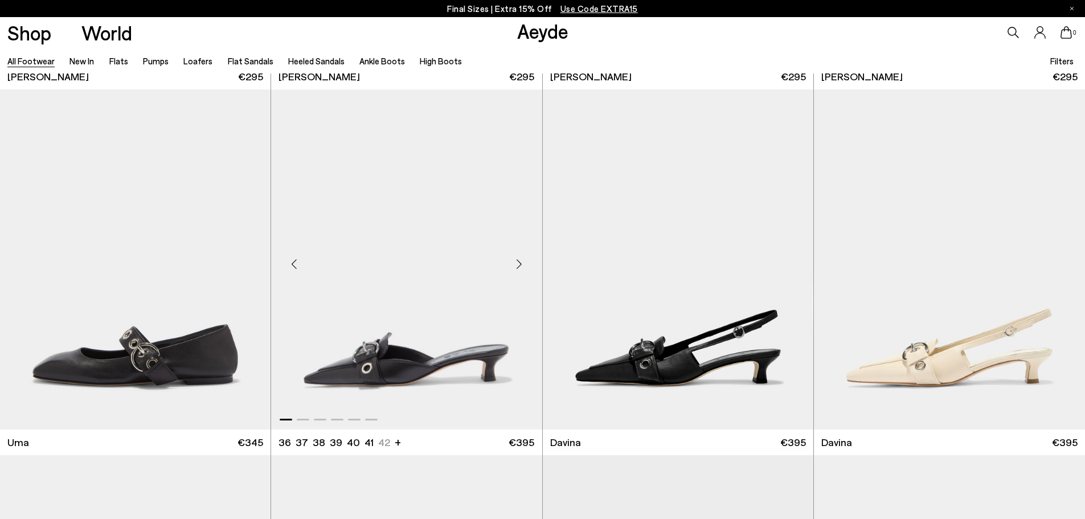
click at [523, 264] on div "Next slide" at bounding box center [519, 264] width 34 height 34
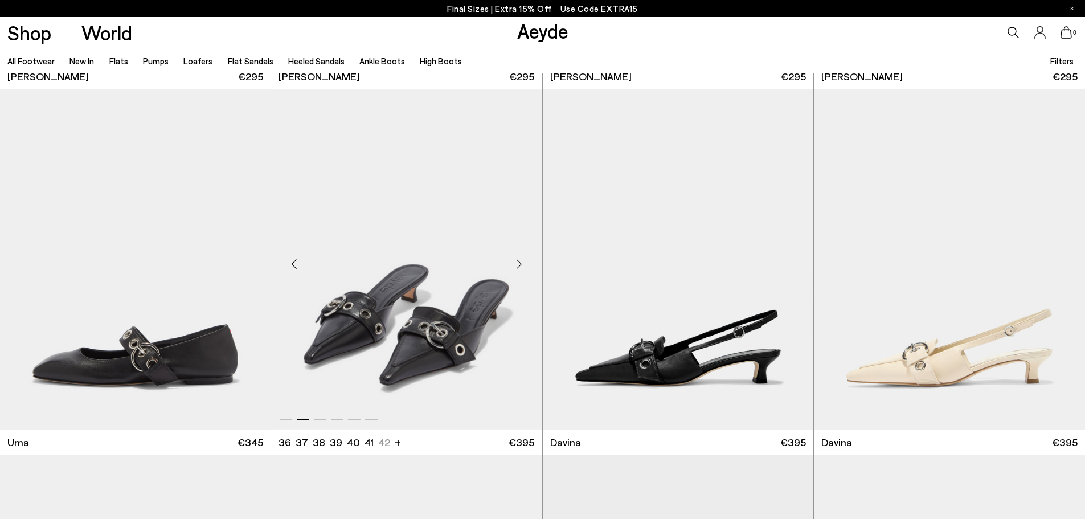
click at [523, 264] on div "Next slide" at bounding box center [519, 264] width 34 height 34
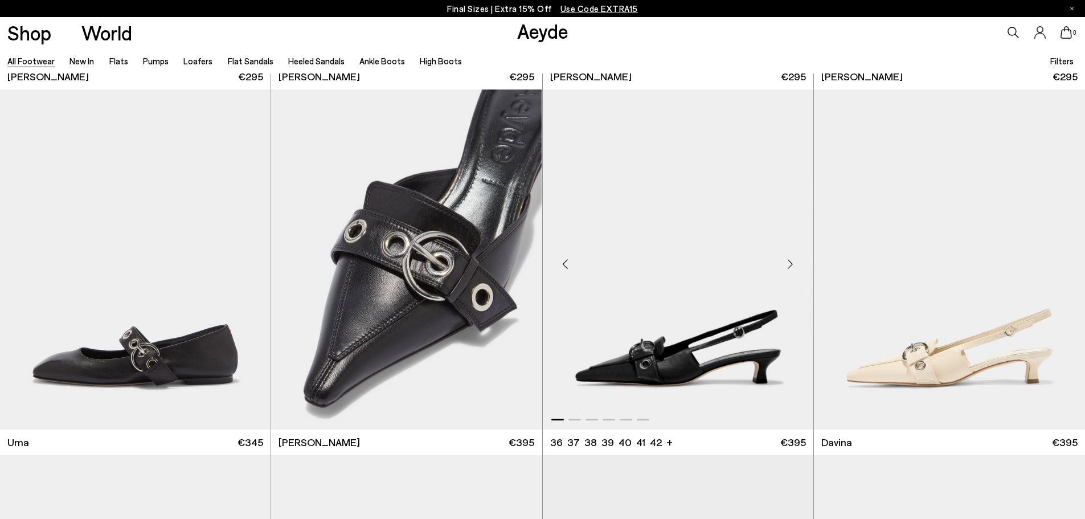
click at [792, 266] on div "Next slide" at bounding box center [790, 264] width 34 height 34
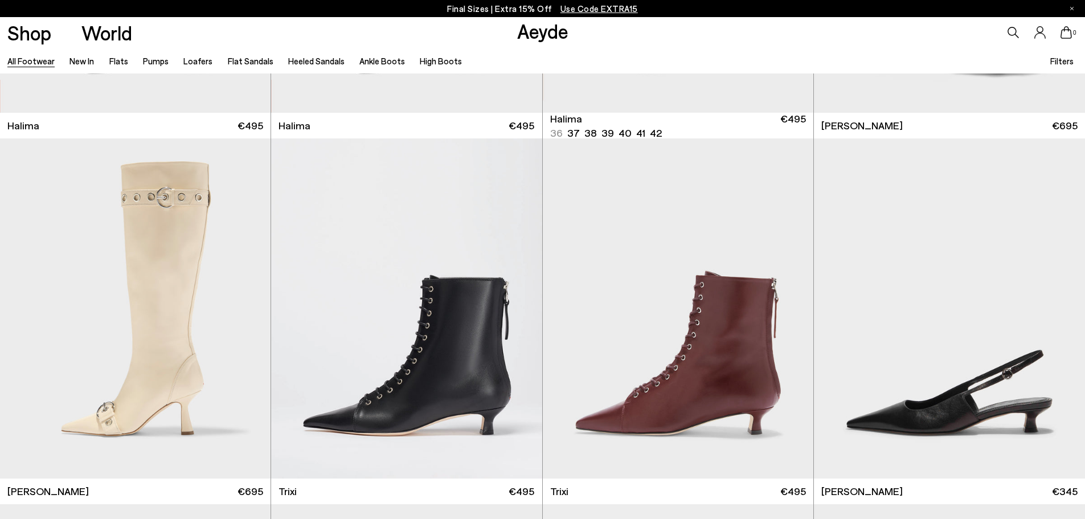
scroll to position [9109, 0]
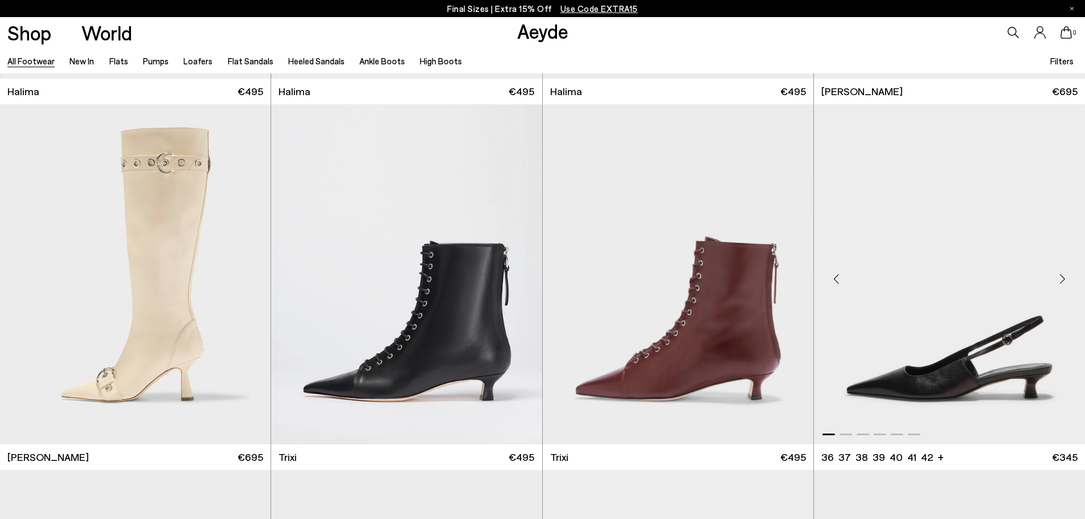
click at [1071, 280] on div "Next slide" at bounding box center [1062, 279] width 34 height 34
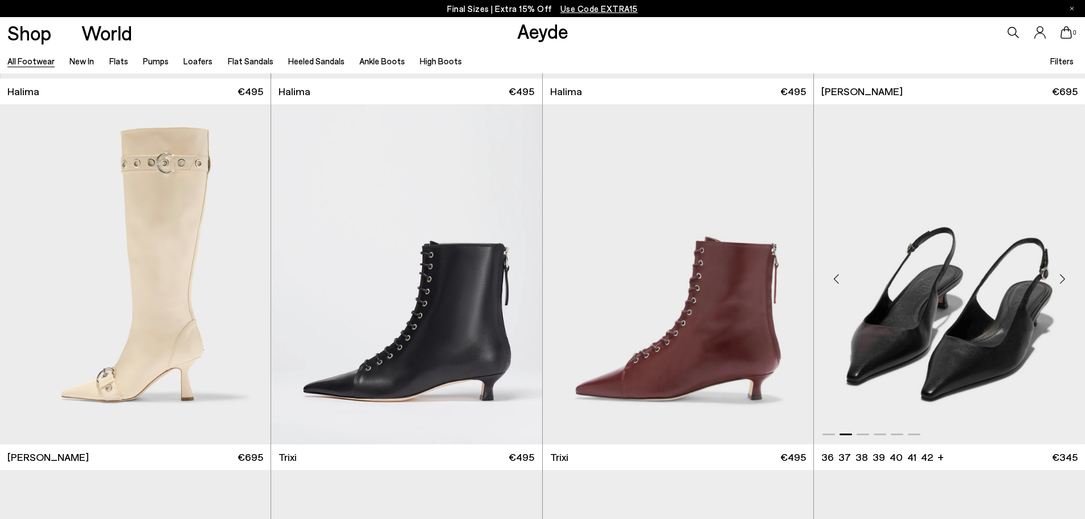
click at [1071, 280] on div "Next slide" at bounding box center [1062, 279] width 34 height 34
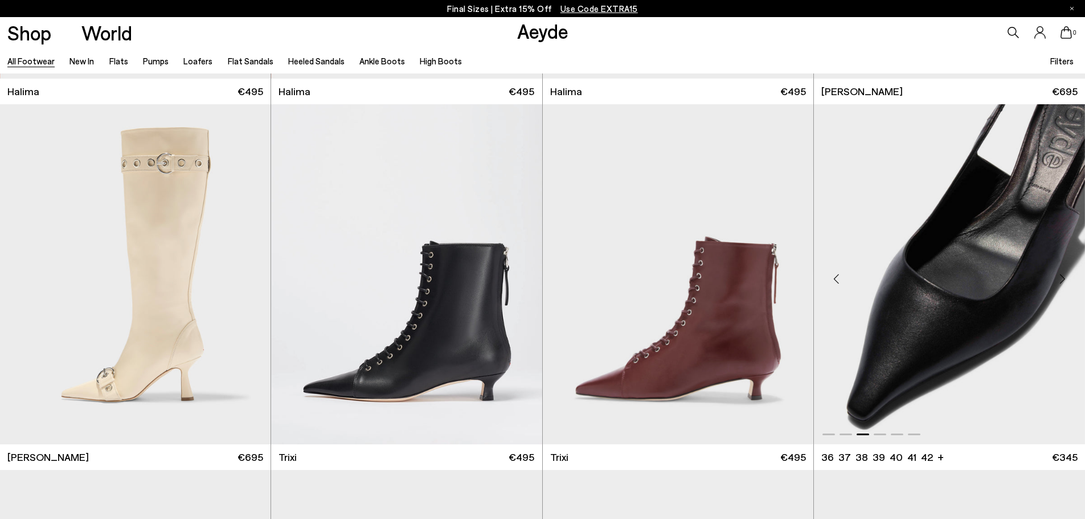
click at [1071, 280] on div "Next slide" at bounding box center [1062, 279] width 34 height 34
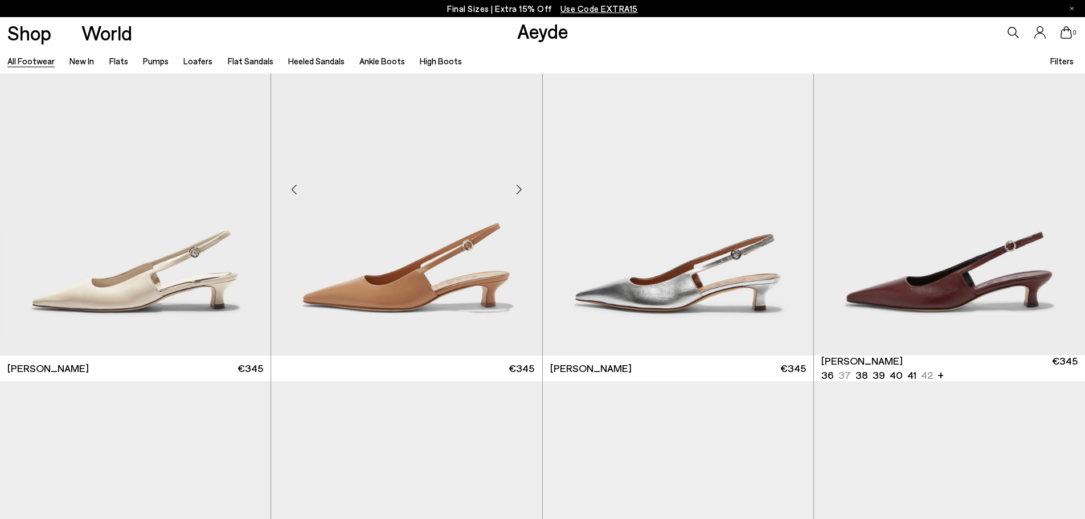
scroll to position [9565, 0]
click at [523, 185] on div "Next slide" at bounding box center [519, 189] width 34 height 34
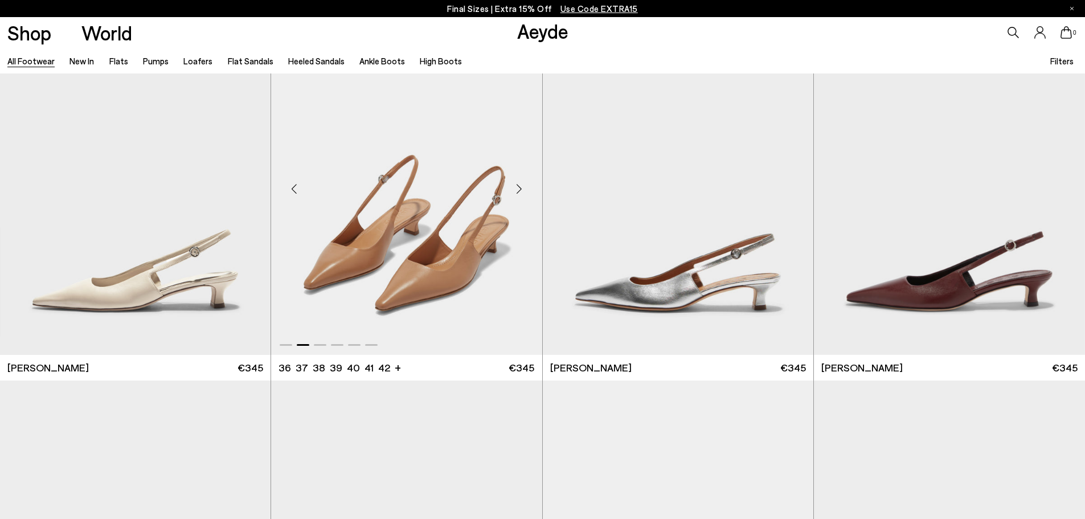
click at [523, 185] on div "Next slide" at bounding box center [519, 189] width 34 height 34
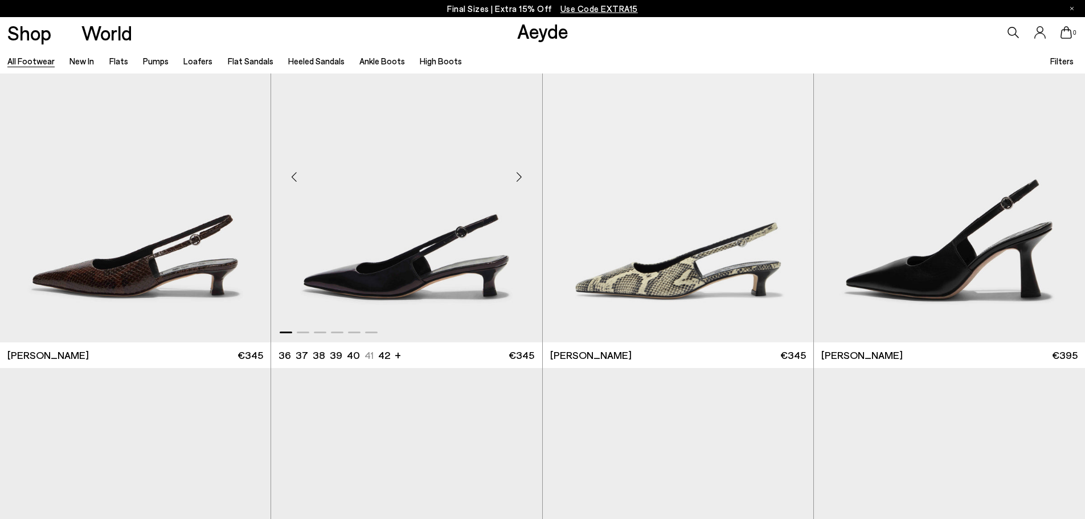
scroll to position [9906, 0]
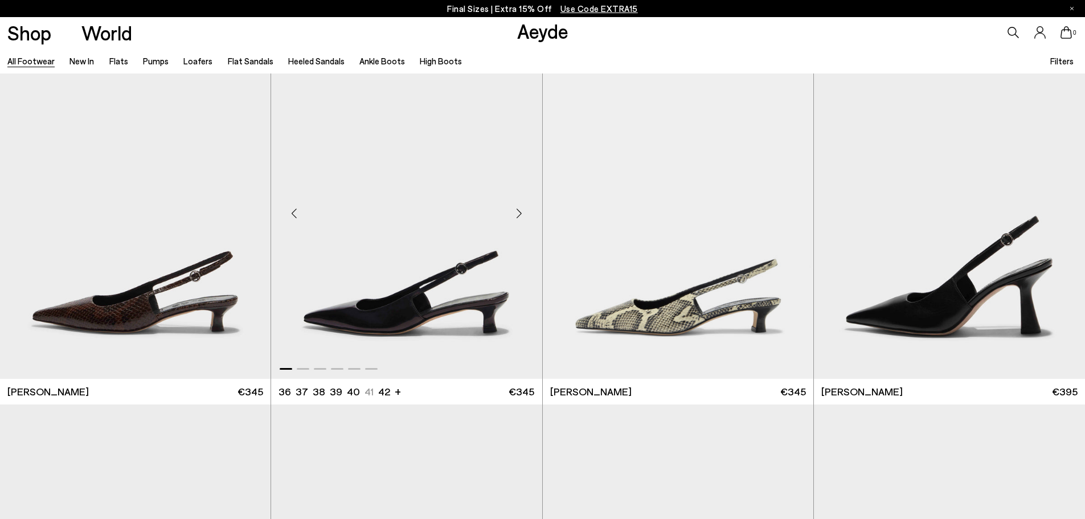
click at [517, 214] on div "Next slide" at bounding box center [519, 213] width 34 height 34
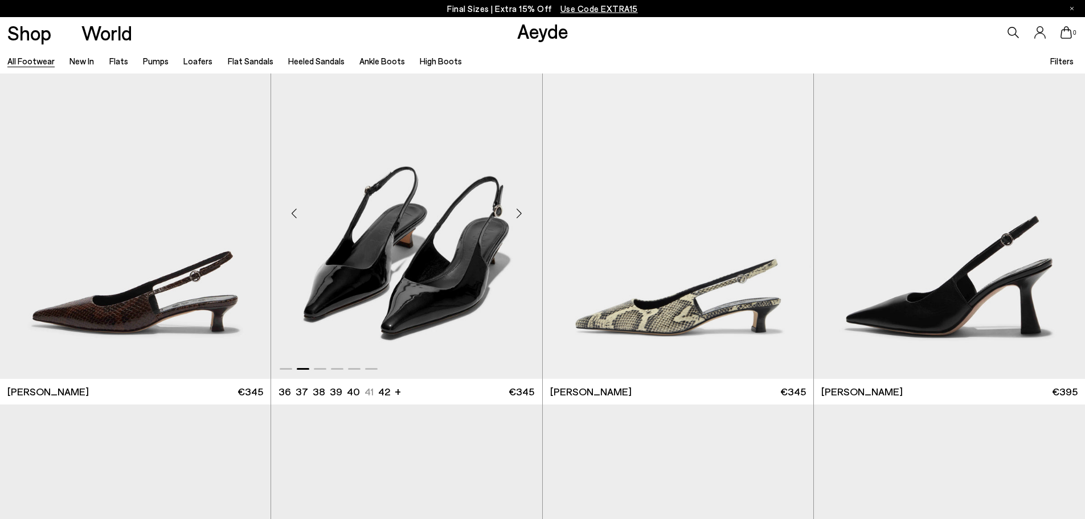
click at [521, 214] on div "Next slide" at bounding box center [519, 213] width 34 height 34
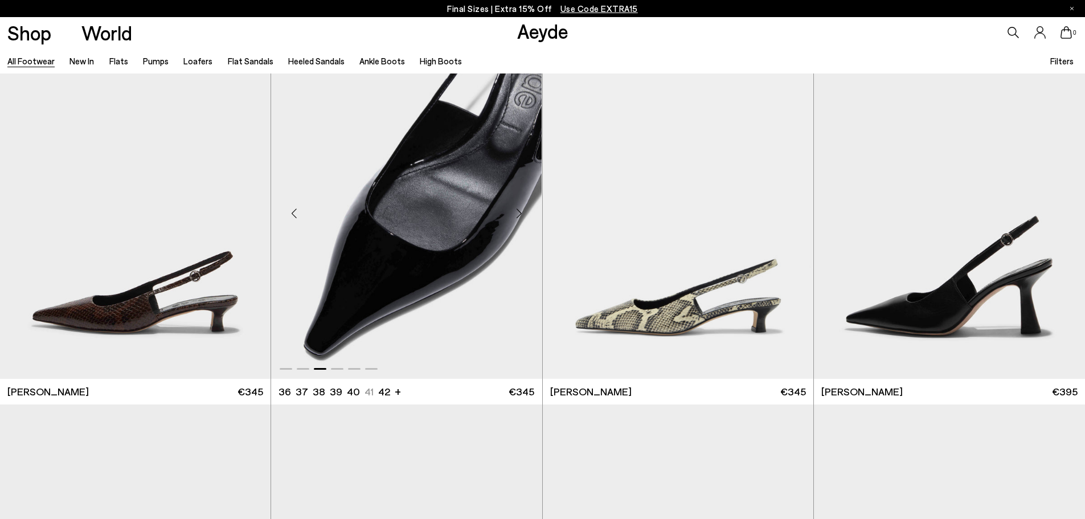
click at [521, 214] on div "Next slide" at bounding box center [519, 213] width 34 height 34
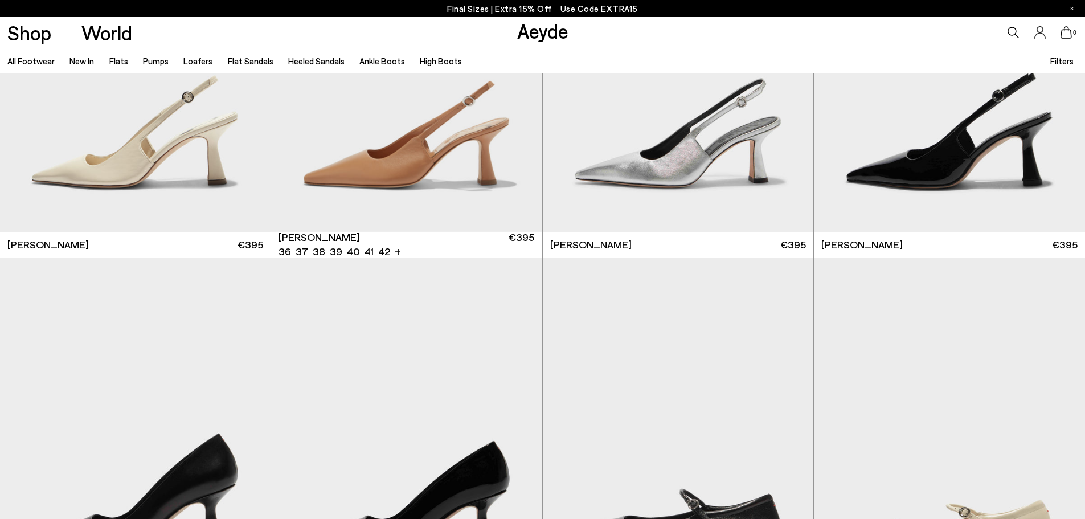
scroll to position [10646, 0]
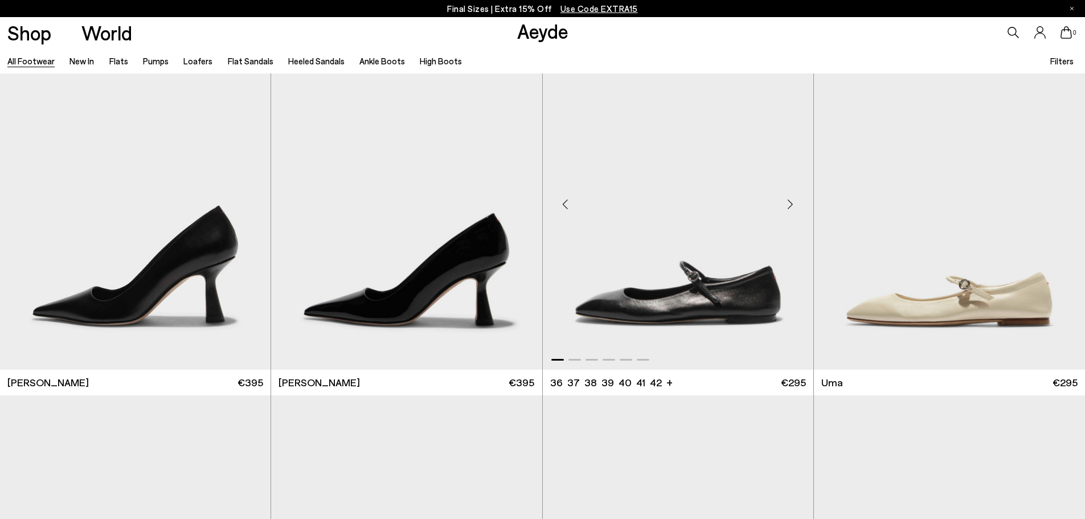
click at [794, 203] on div "Next slide" at bounding box center [790, 204] width 34 height 34
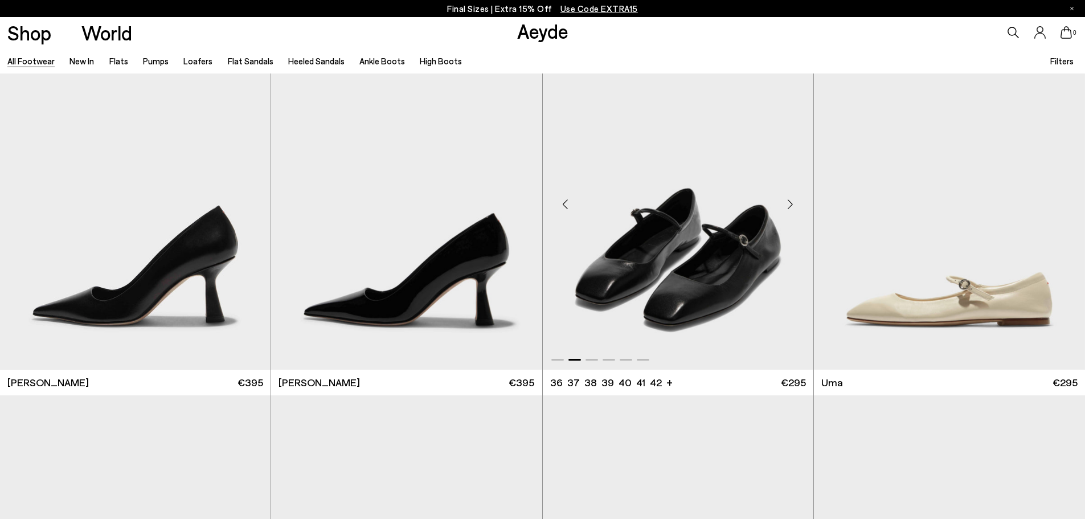
click at [794, 203] on div "Next slide" at bounding box center [790, 204] width 34 height 34
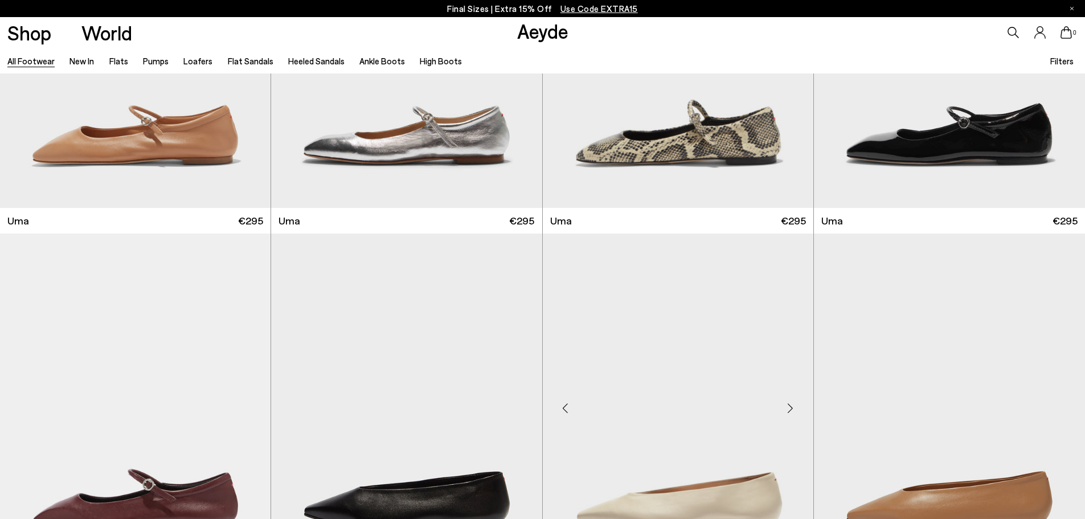
scroll to position [11444, 0]
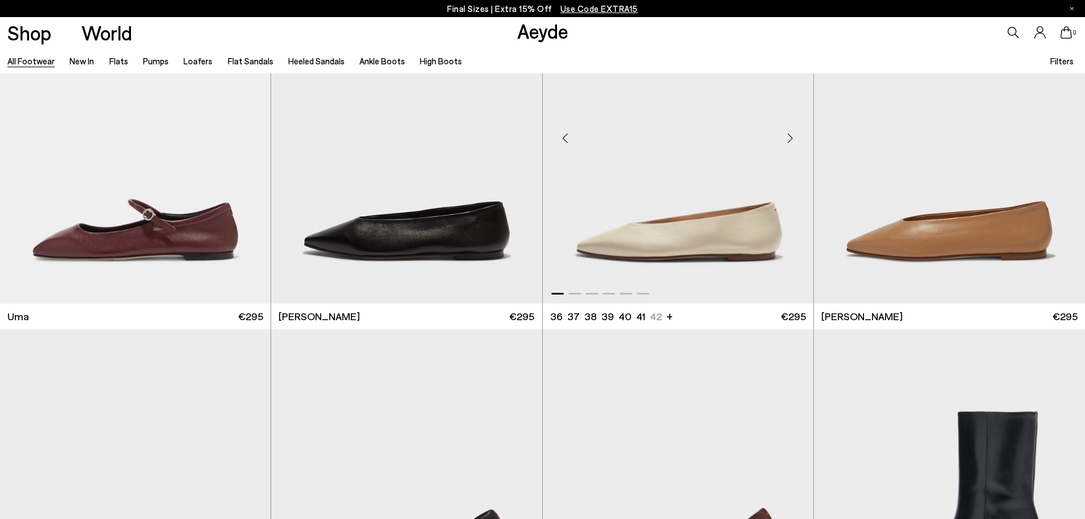
click at [793, 137] on div "Next slide" at bounding box center [790, 138] width 34 height 34
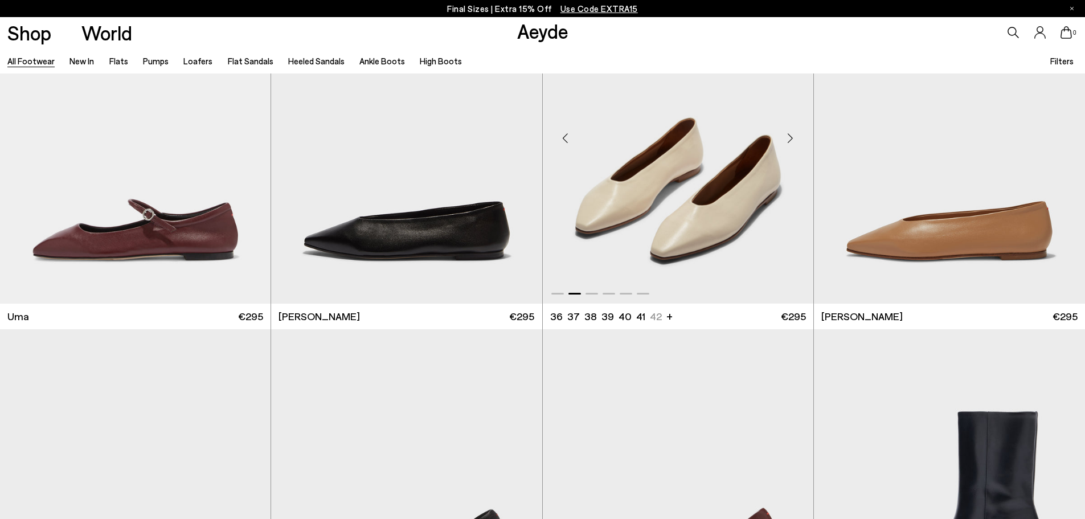
click at [793, 137] on div "Next slide" at bounding box center [790, 138] width 34 height 34
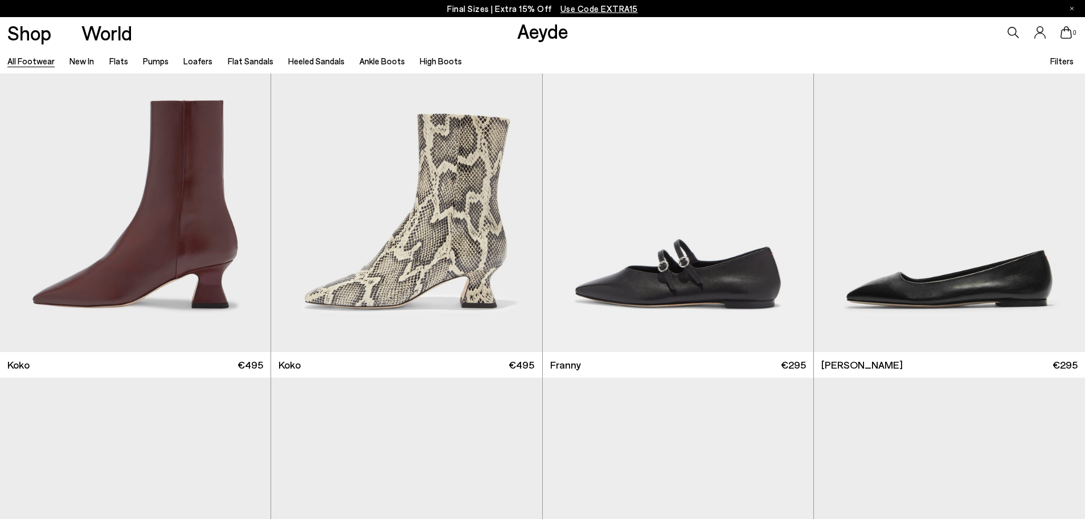
scroll to position [12753, 0]
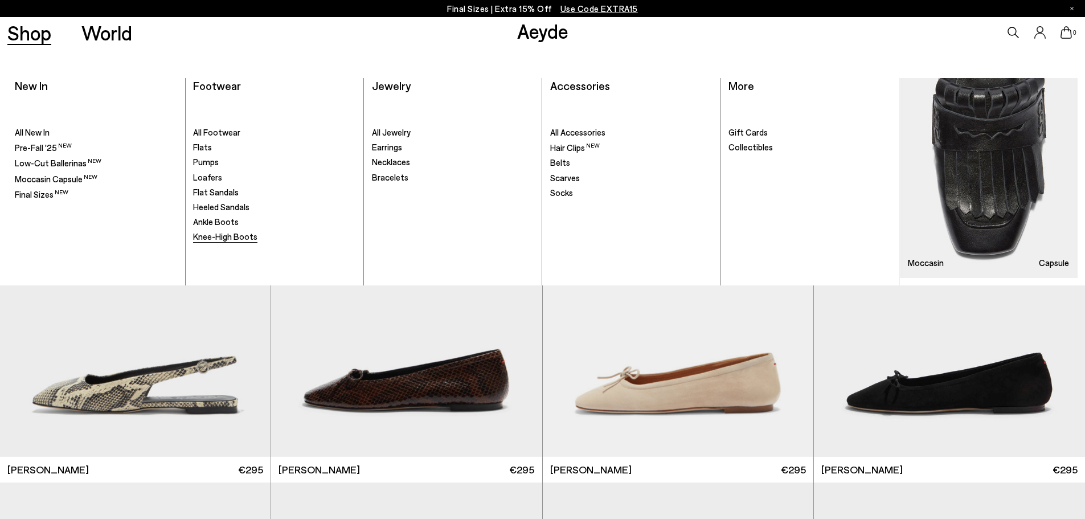
click at [234, 237] on span "Knee-High Boots" at bounding box center [225, 236] width 64 height 10
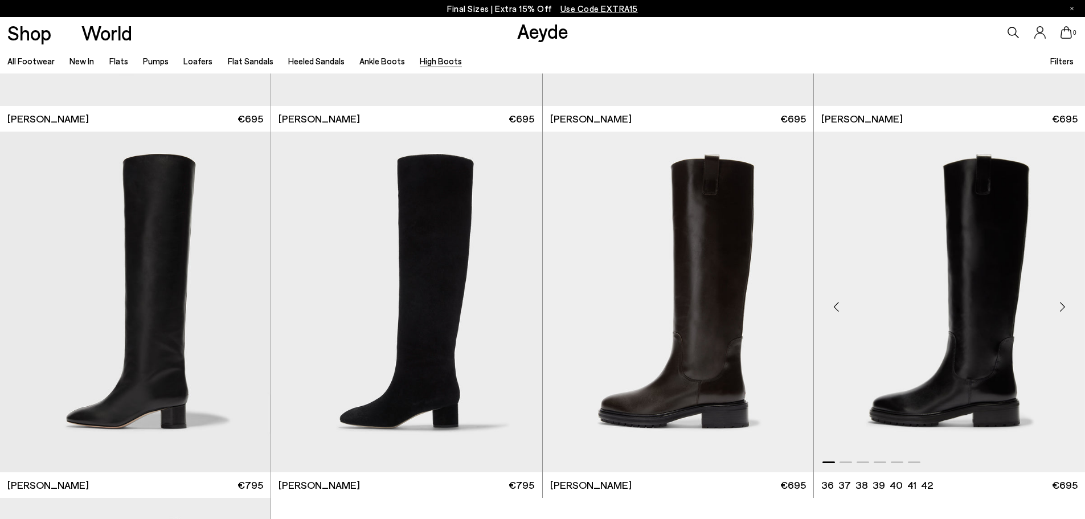
scroll to position [342, 0]
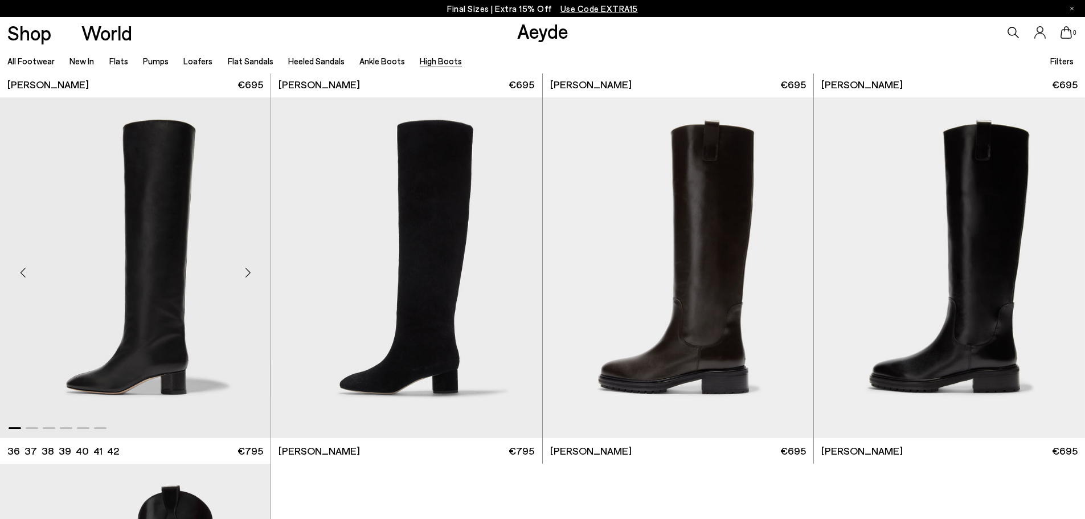
click at [250, 274] on div "Next slide" at bounding box center [248, 272] width 34 height 34
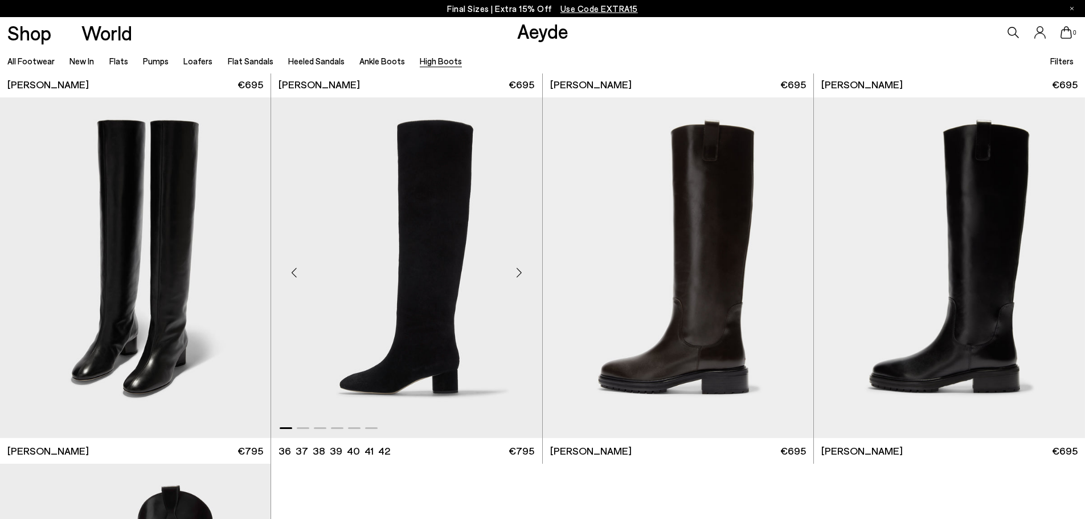
click at [522, 266] on div "Next slide" at bounding box center [519, 272] width 34 height 34
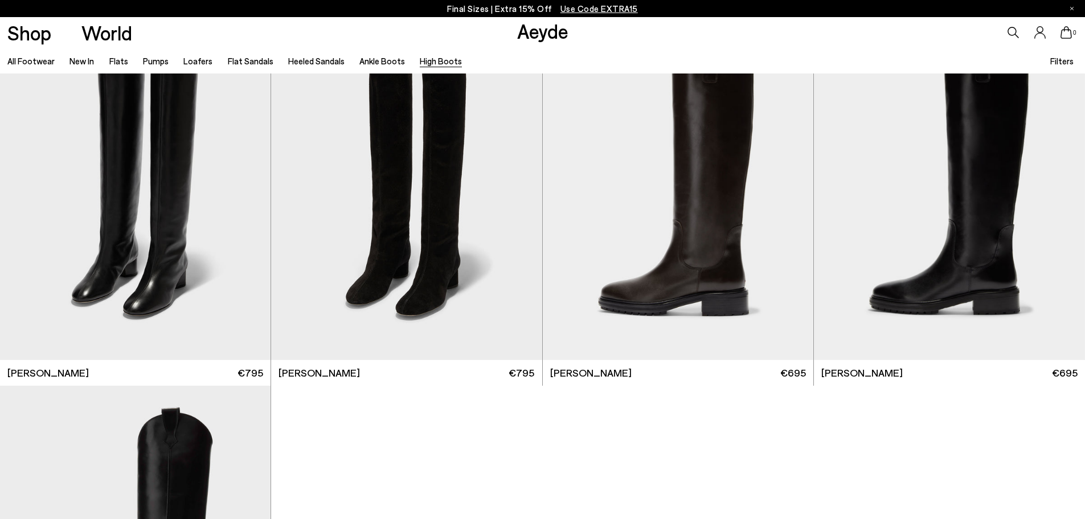
scroll to position [228, 0]
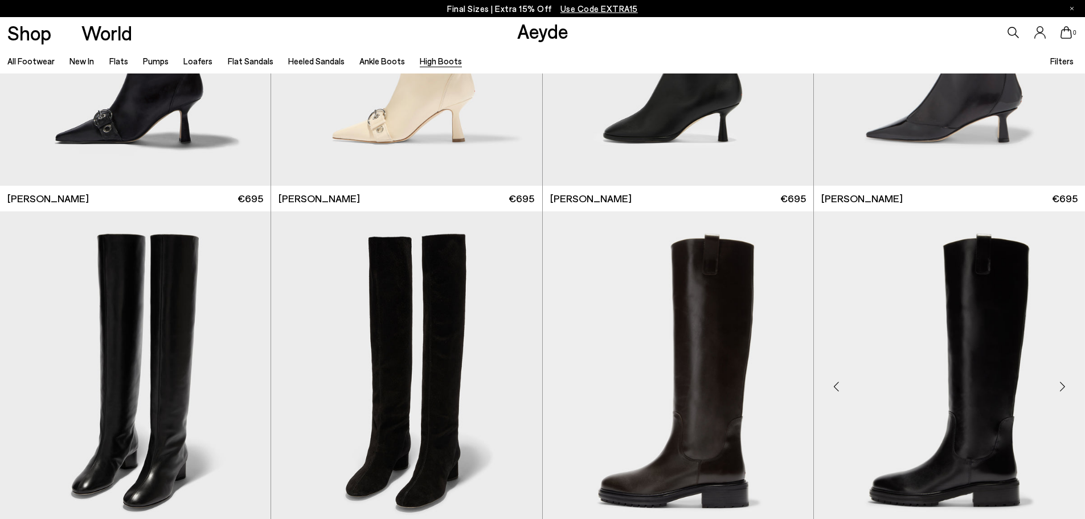
click at [1059, 385] on div "Next slide" at bounding box center [1062, 386] width 34 height 34
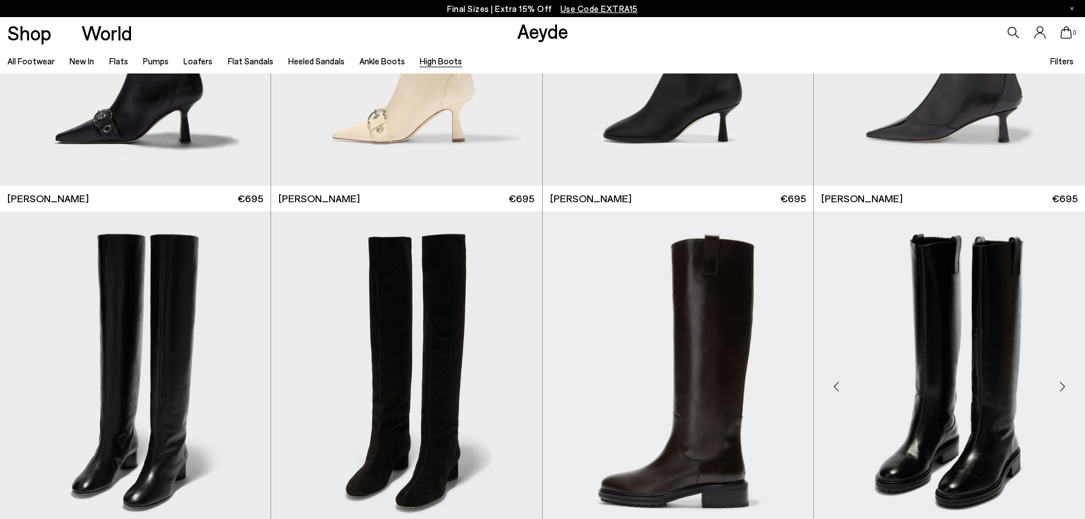
click at [1059, 385] on div "Next slide" at bounding box center [1062, 386] width 34 height 34
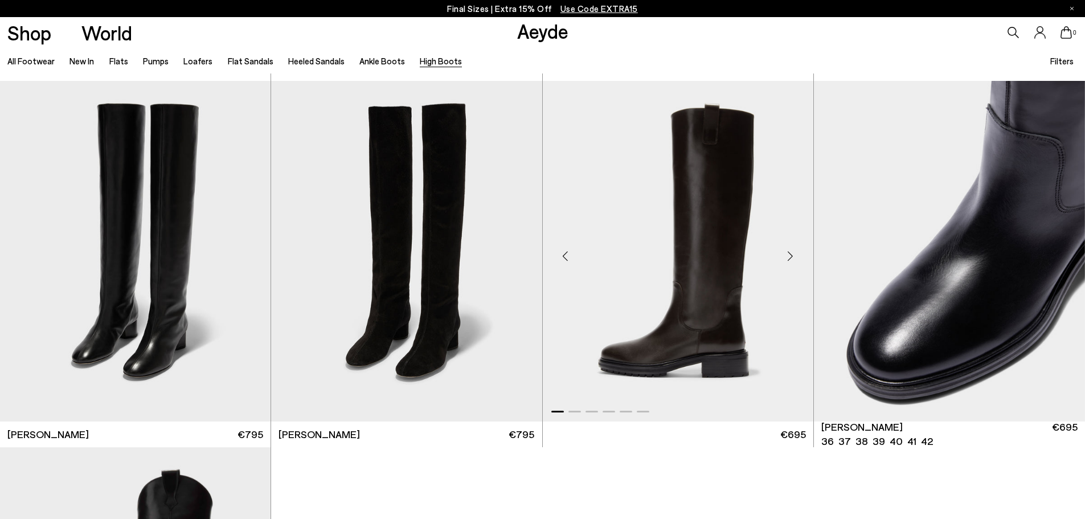
scroll to position [338, 0]
